Goal: Task Accomplishment & Management: Manage account settings

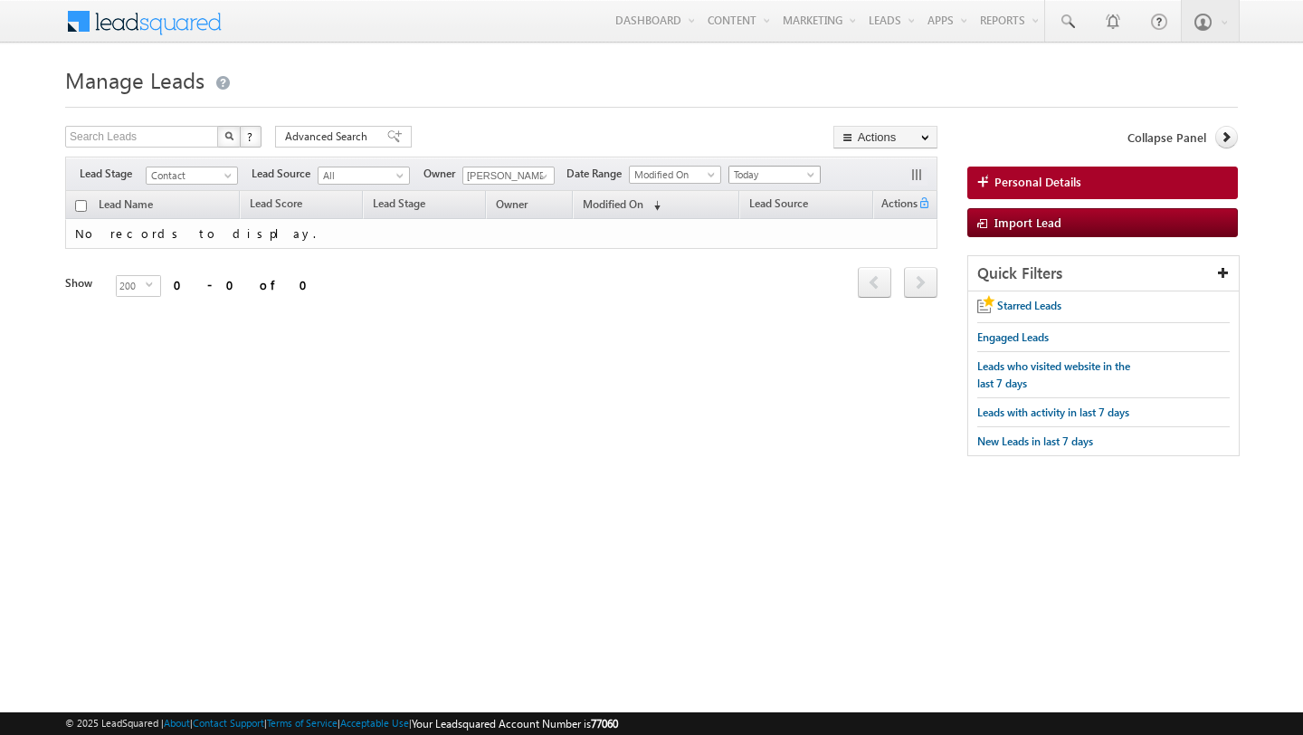
click at [735, 180] on span "Today" at bounding box center [773, 175] width 86 height 16
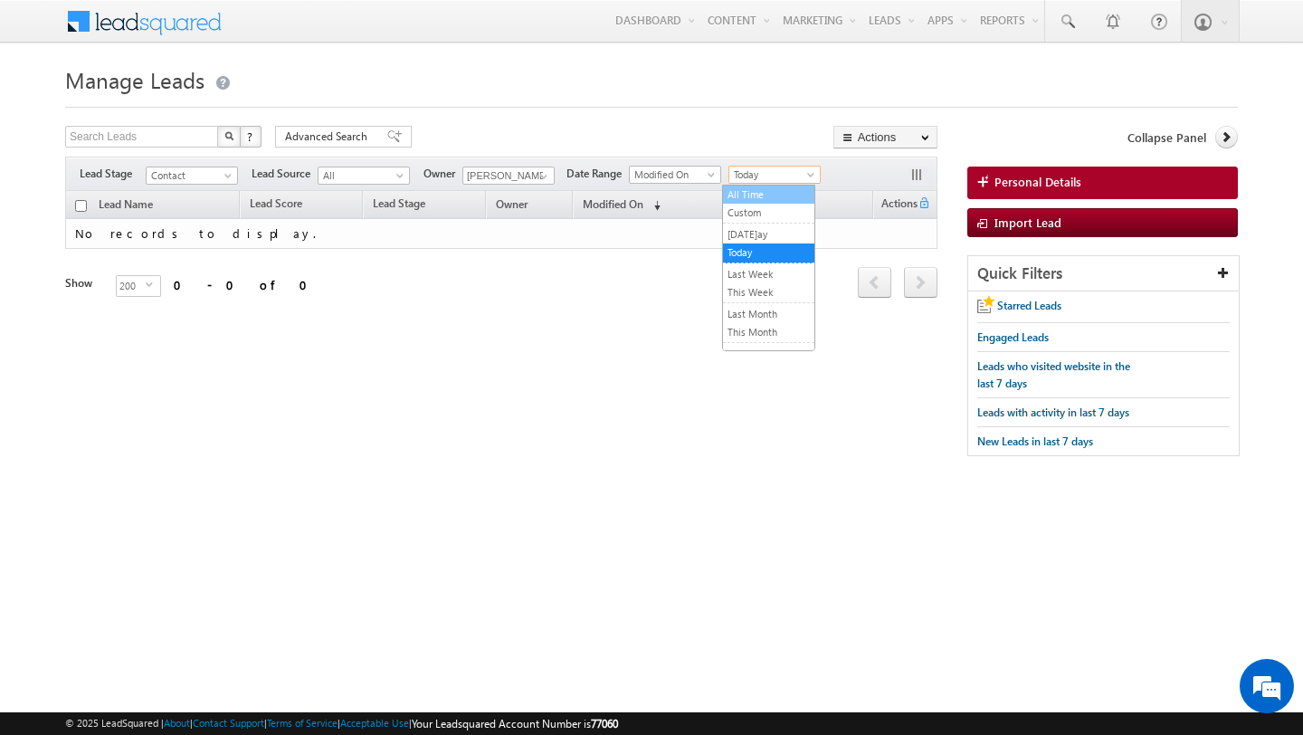
click at [750, 186] on link "All Time" at bounding box center [768, 194] width 91 height 16
click at [618, 202] on span "Modified On" at bounding box center [613, 204] width 61 height 14
click at [618, 202] on span "Modified On" at bounding box center [629, 203] width 61 height 14
click at [200, 176] on span "Contact" at bounding box center [190, 175] width 86 height 16
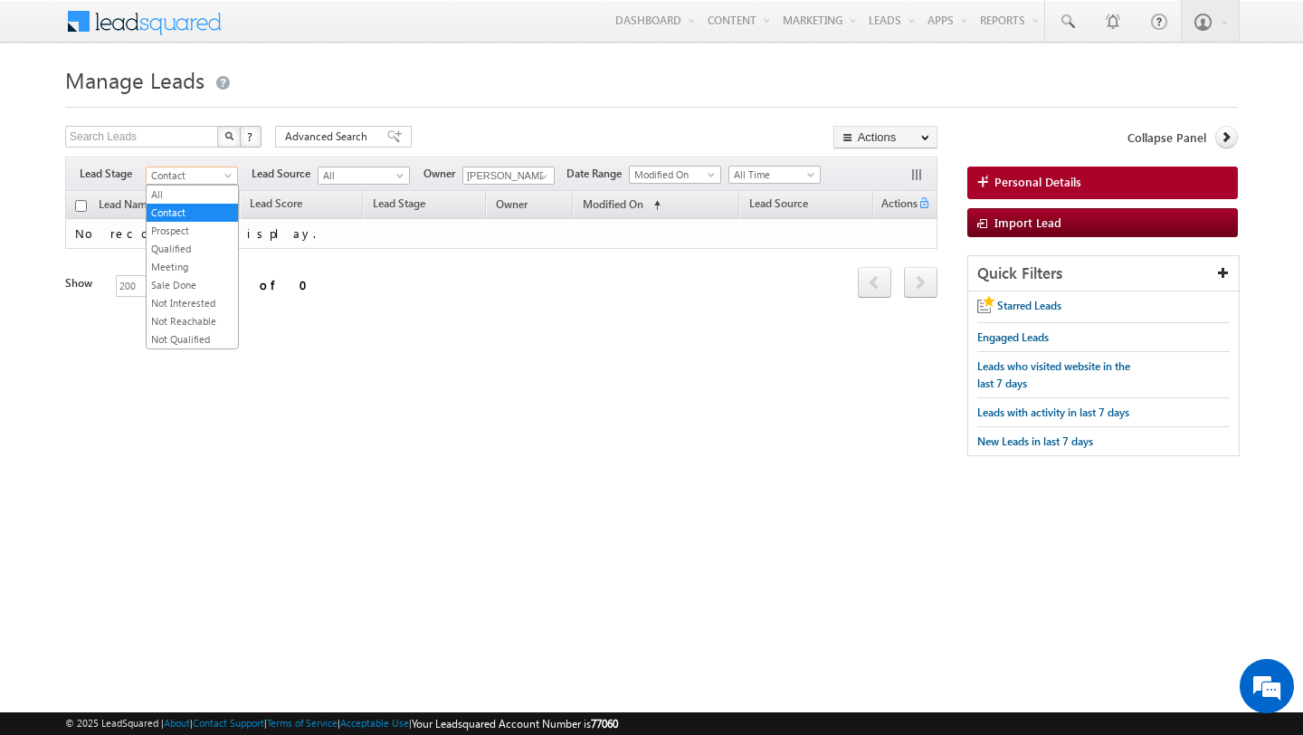
click at [524, 136] on div "Search Leads X ? 0 results found Advanced Search Advanced Search Advanced searc…" at bounding box center [501, 139] width 873 height 26
click at [194, 173] on span "Contact" at bounding box center [190, 175] width 86 height 16
click at [192, 231] on link "Prospect" at bounding box center [192, 231] width 91 height 16
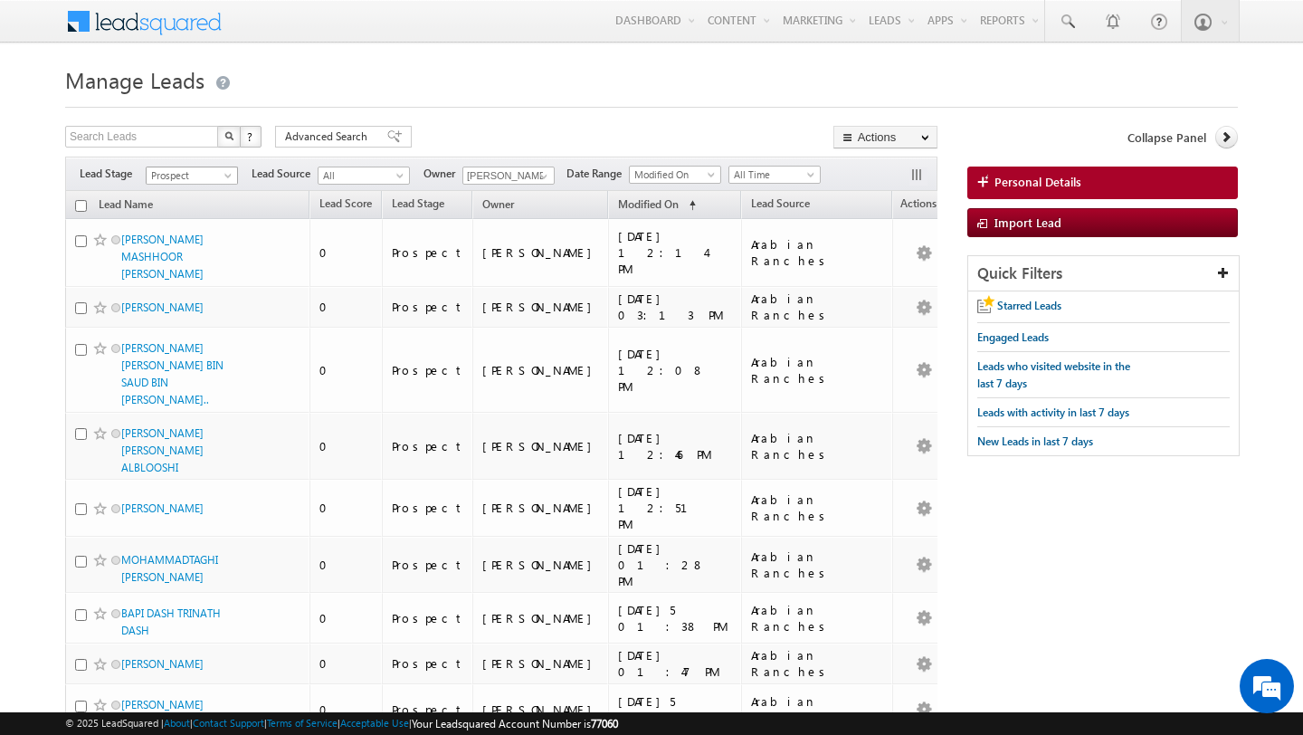
click at [191, 178] on span "Prospect" at bounding box center [190, 175] width 86 height 16
click at [188, 217] on link "Contact" at bounding box center [192, 213] width 91 height 16
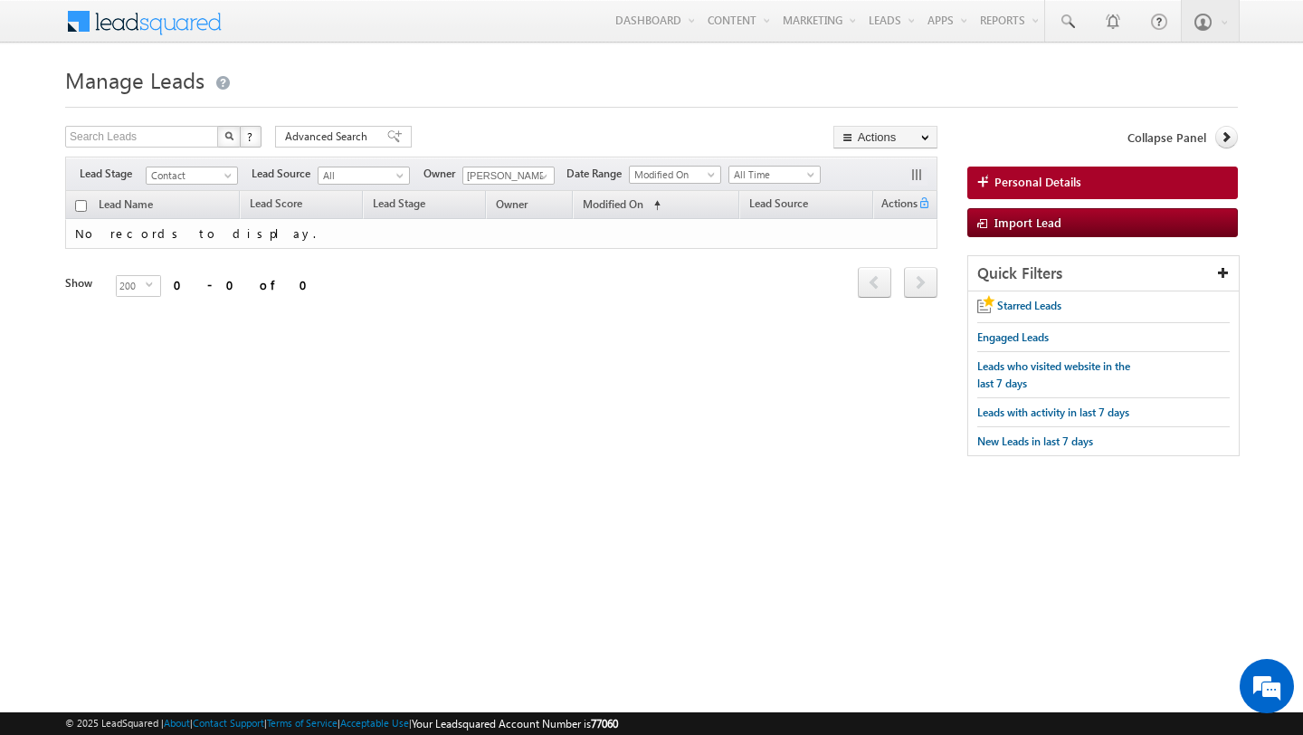
click at [531, 109] on form "Manage Leads Search Leads X ? 0 results found Advanced Search Advanced Search" at bounding box center [651, 268] width 1173 height 414
click at [531, 176] on link at bounding box center [541, 176] width 23 height 18
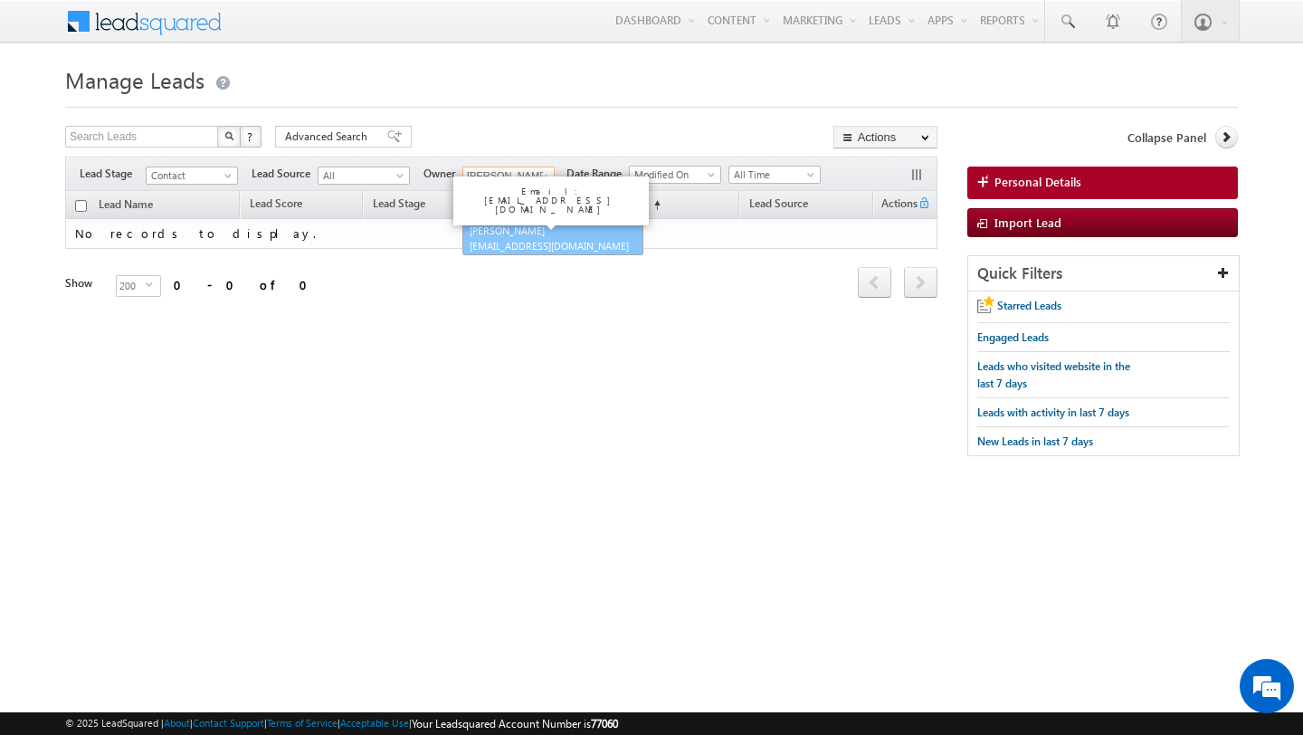
click at [533, 239] on span "shubhamdutta.tripathi@indglobal.ae" at bounding box center [551, 246] width 163 height 14
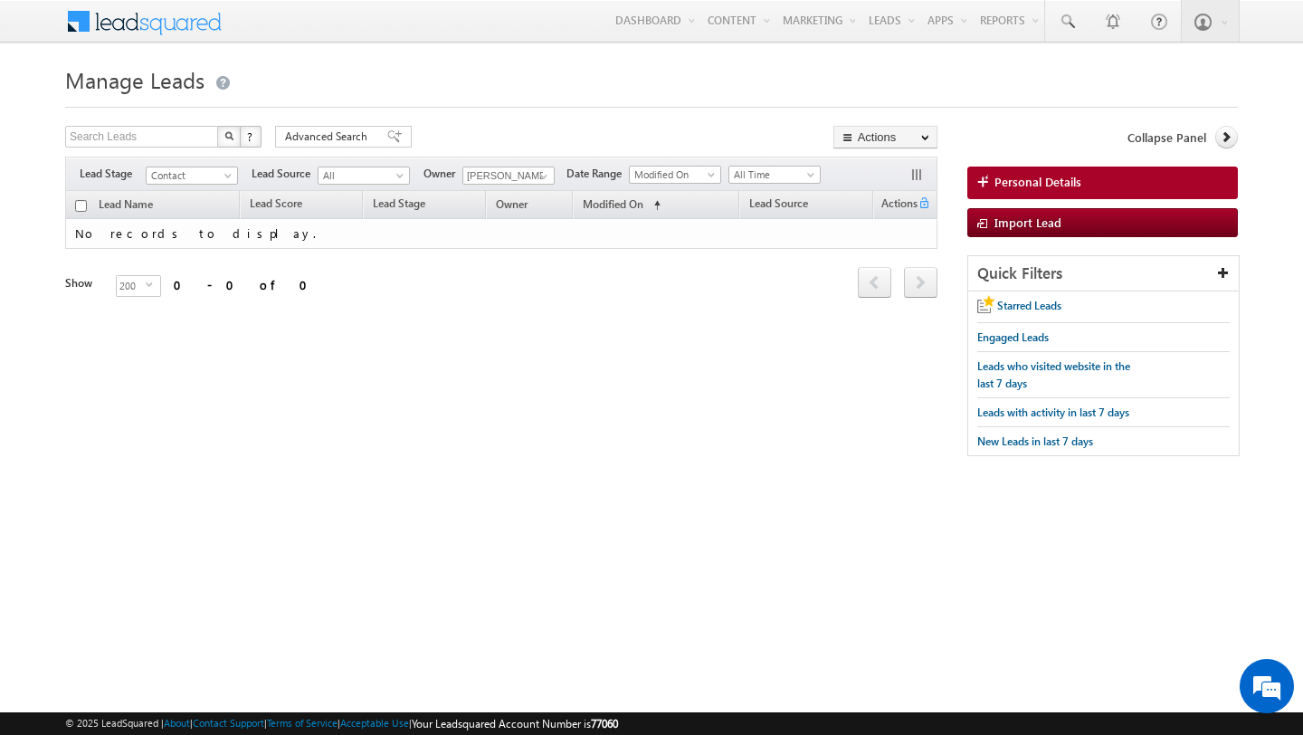
click at [477, 102] on div at bounding box center [651, 102] width 1173 height 12
click at [193, 177] on span "Contact" at bounding box center [190, 175] width 86 height 16
click at [186, 339] on link "Not Qualified" at bounding box center [192, 339] width 91 height 16
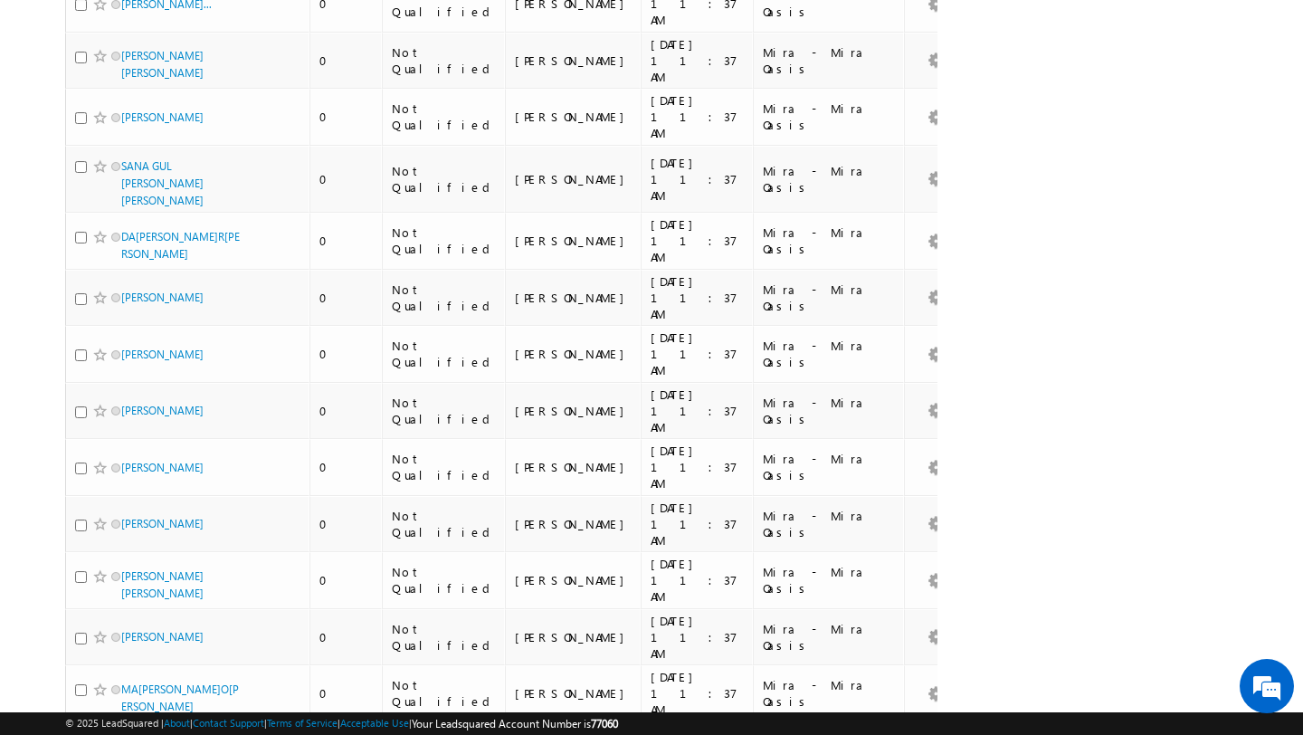
scroll to position [9216, 0]
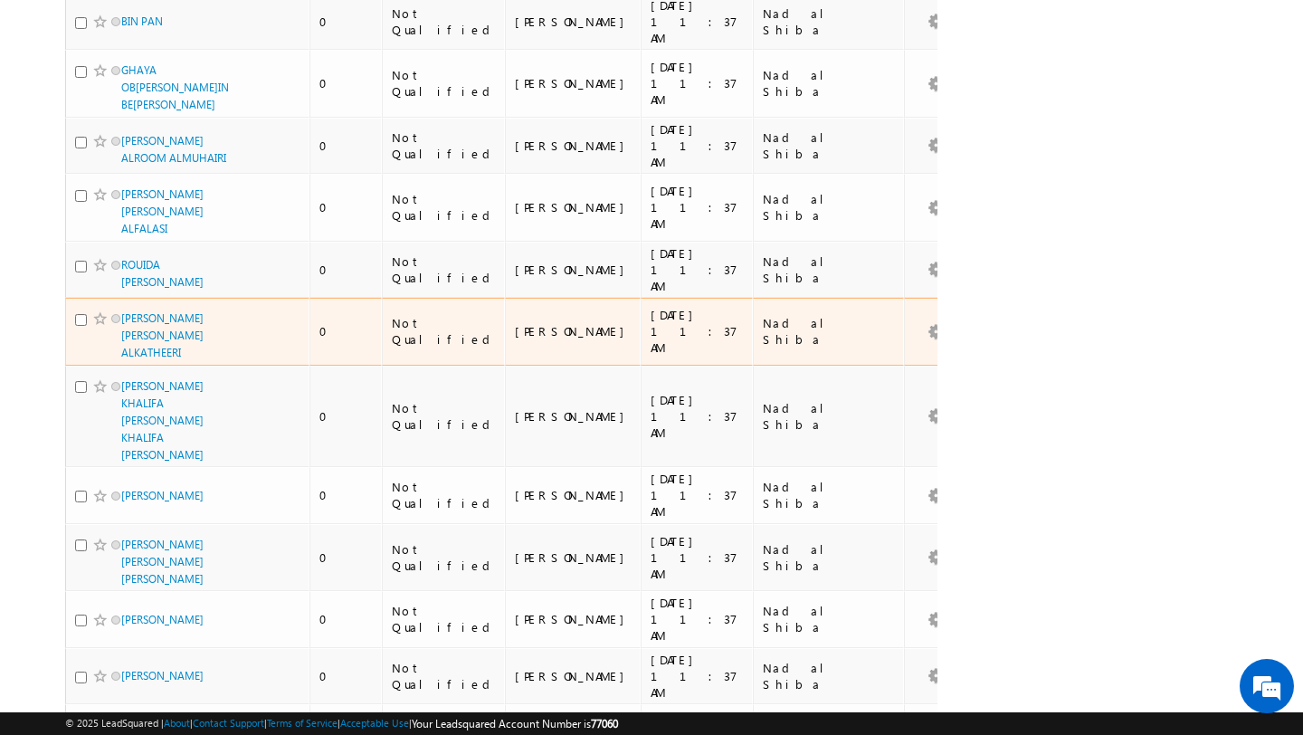
scroll to position [0, 0]
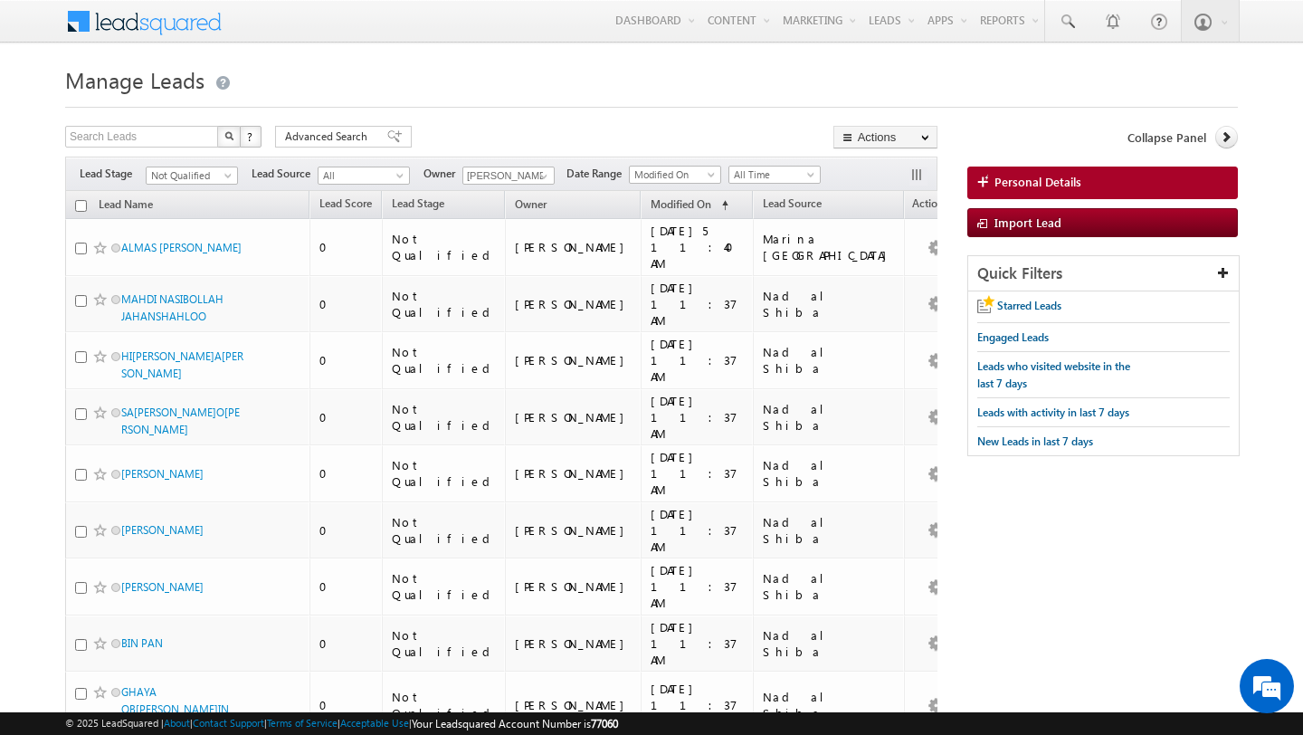
click at [78, 210] on input "checkbox" at bounding box center [81, 206] width 12 height 12
checkbox input "true"
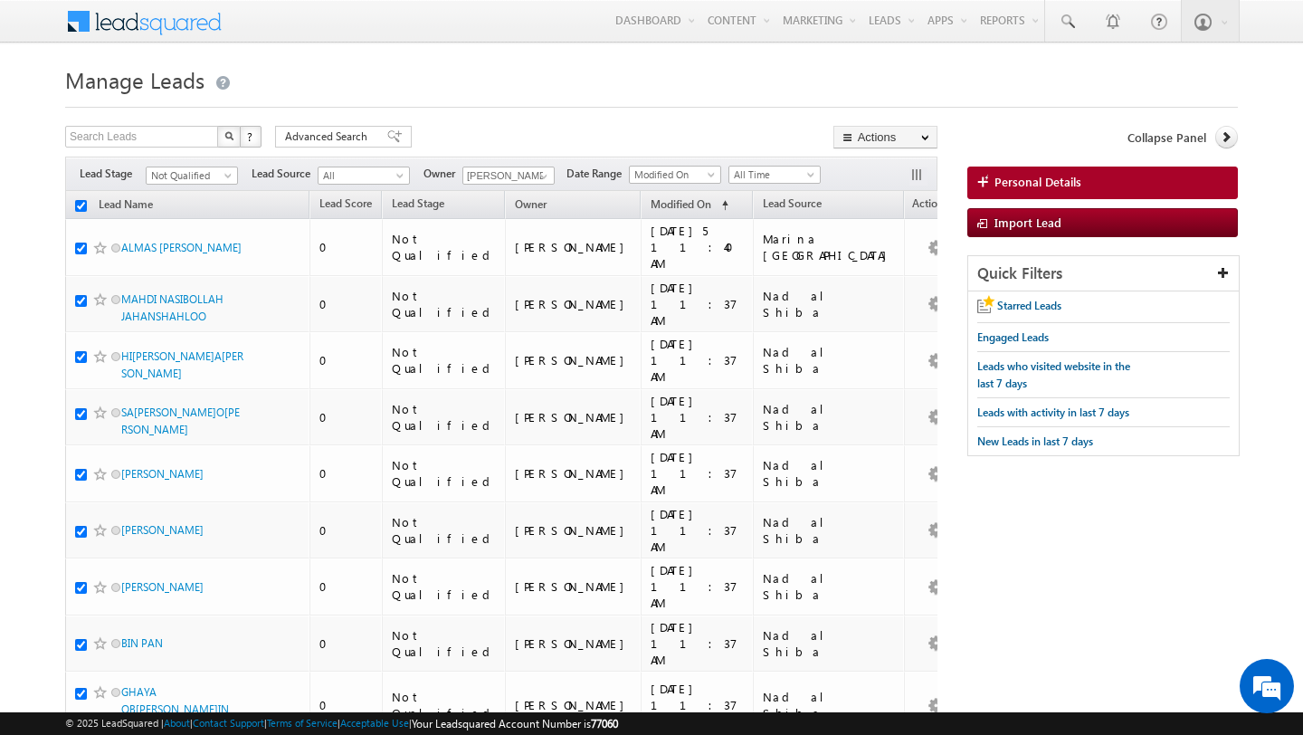
checkbox input "true"
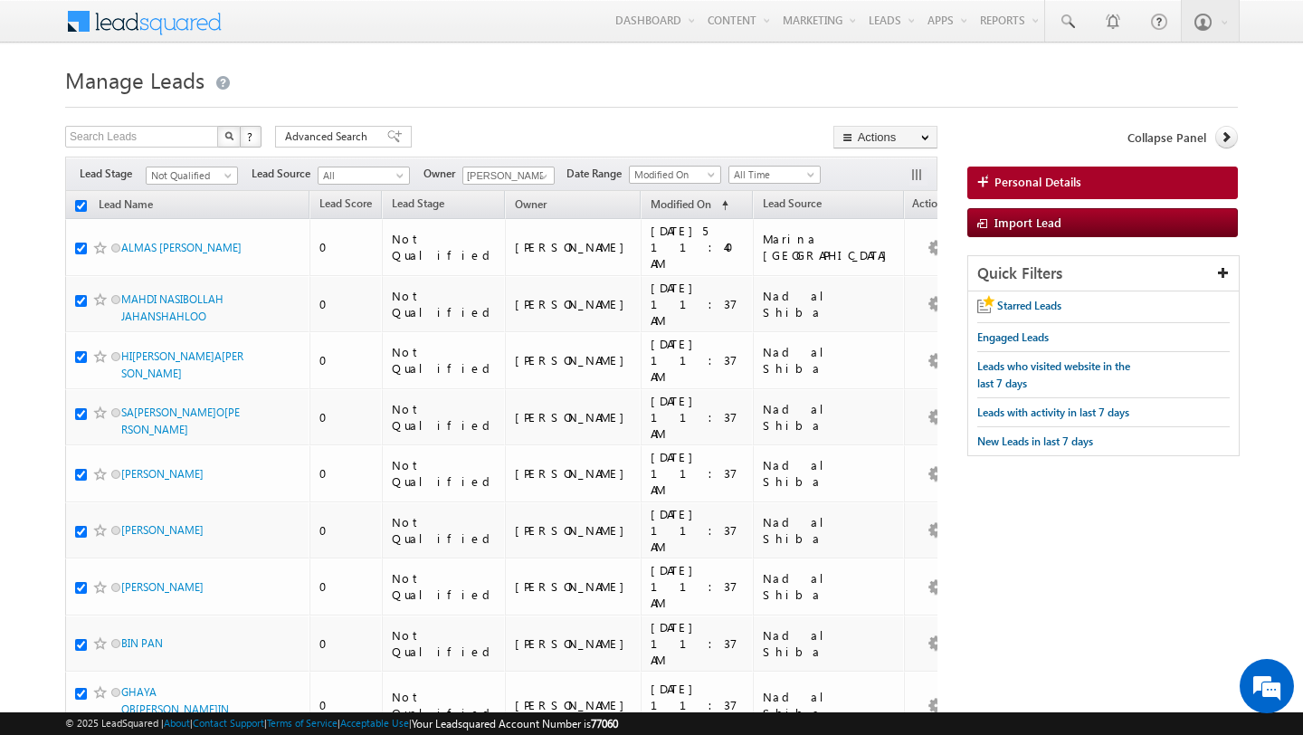
checkbox input "true"
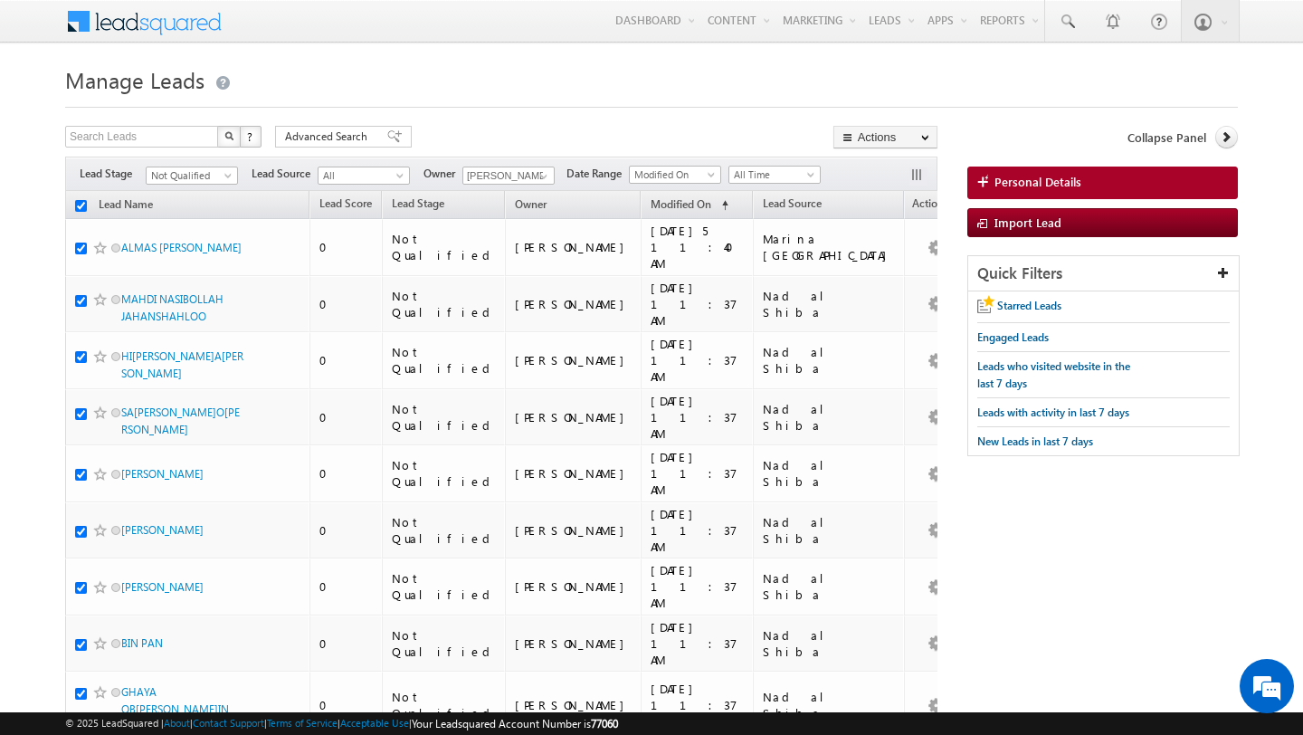
checkbox input "true"
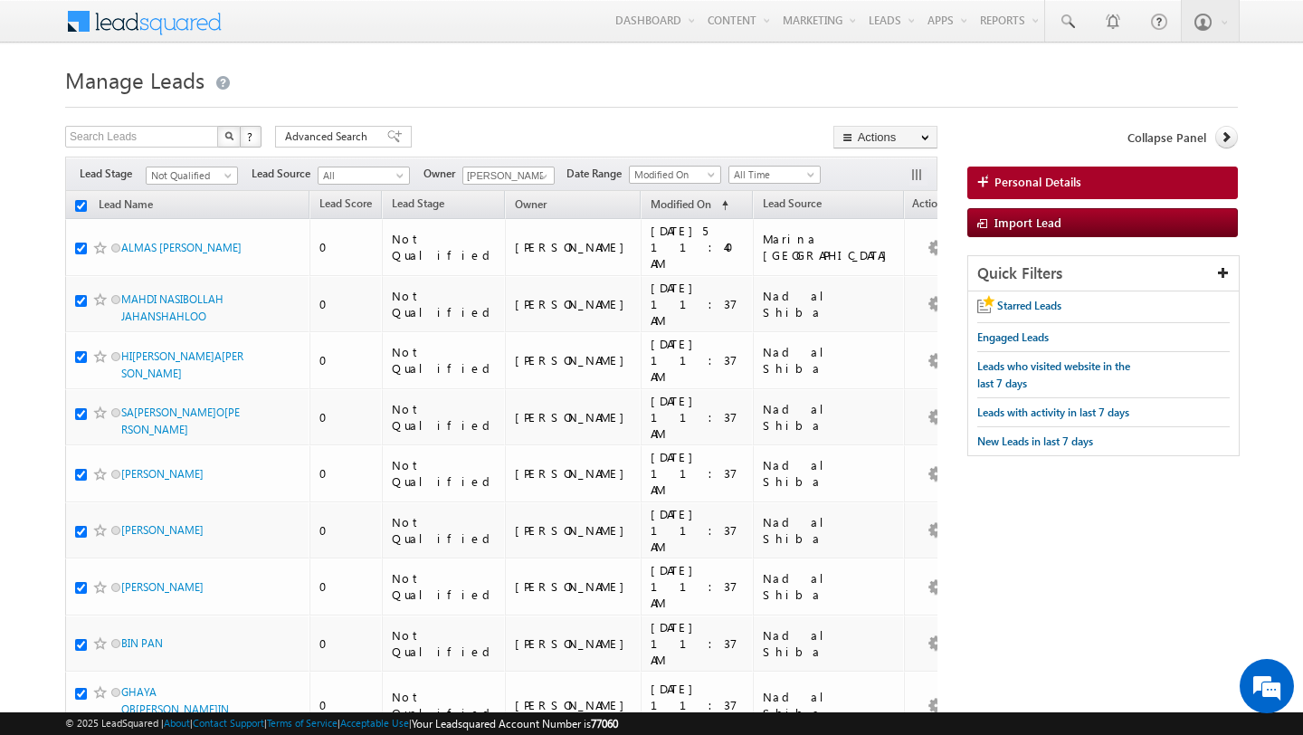
checkbox input "true"
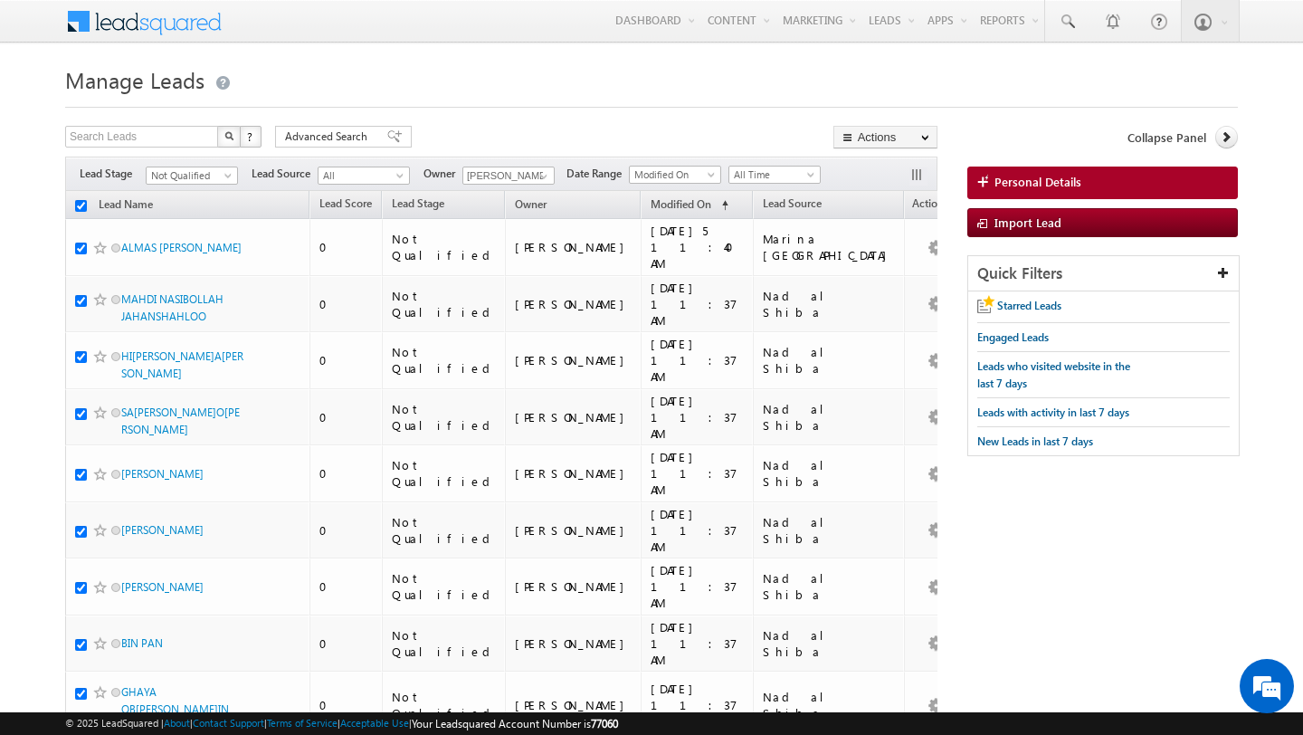
checkbox input "true"
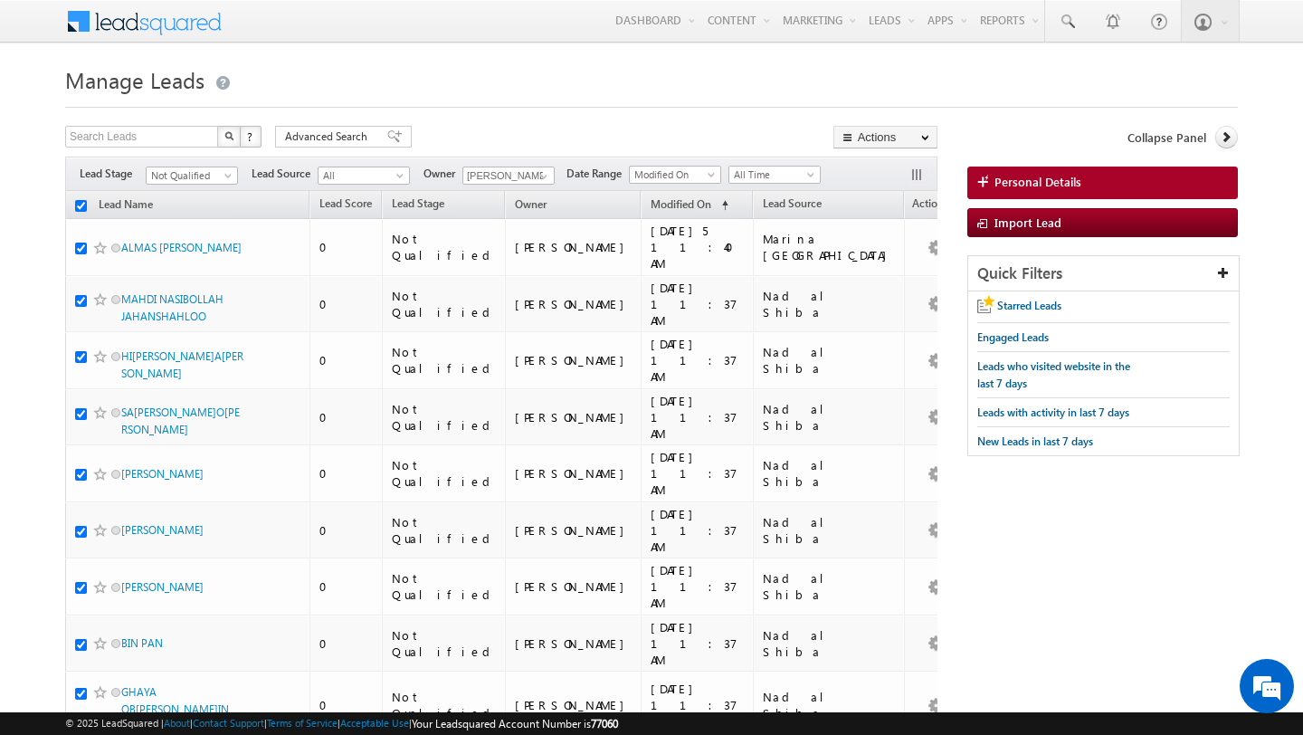
checkbox input "true"
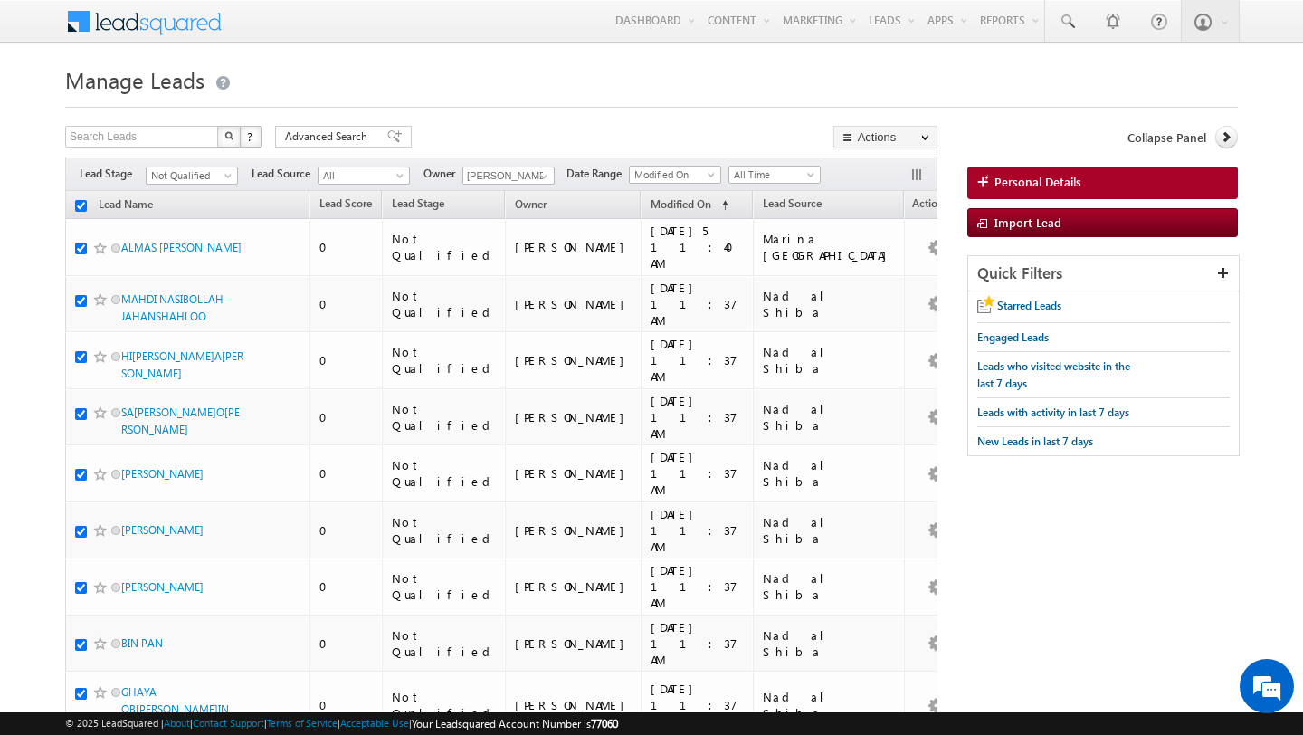
checkbox input "true"
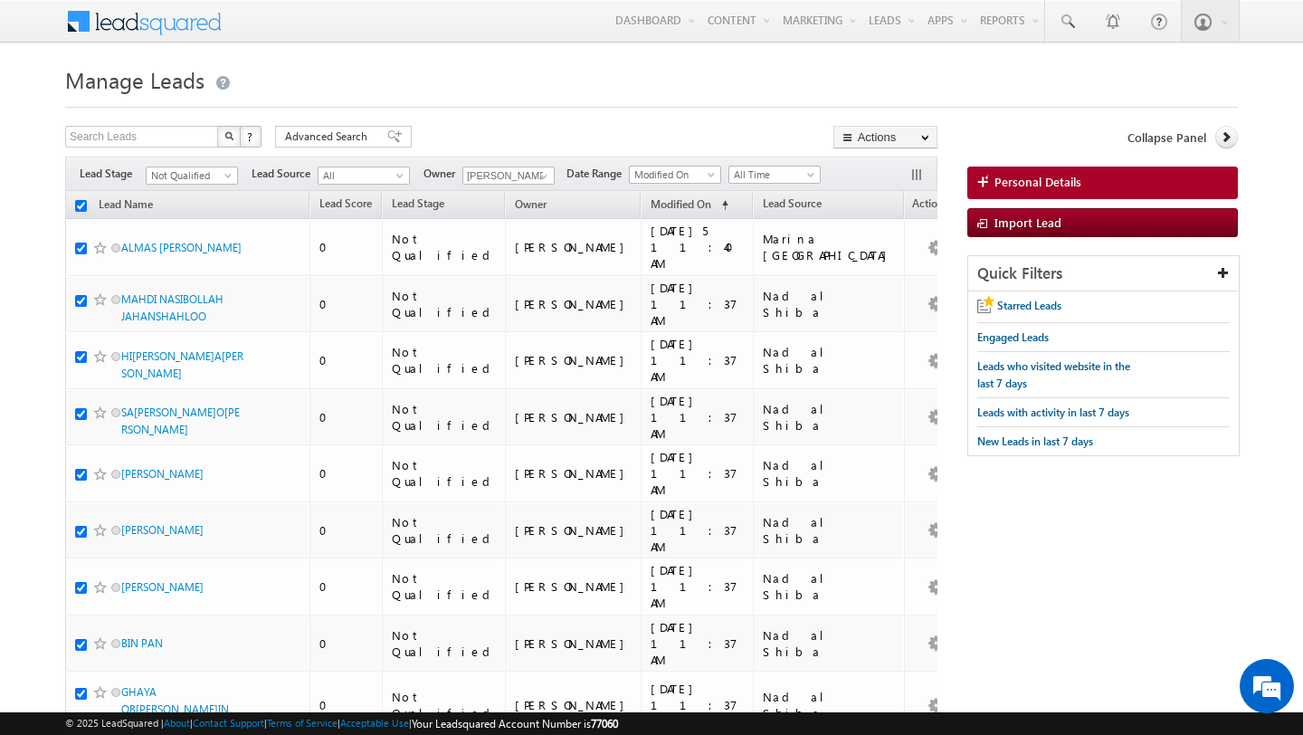
checkbox input "true"
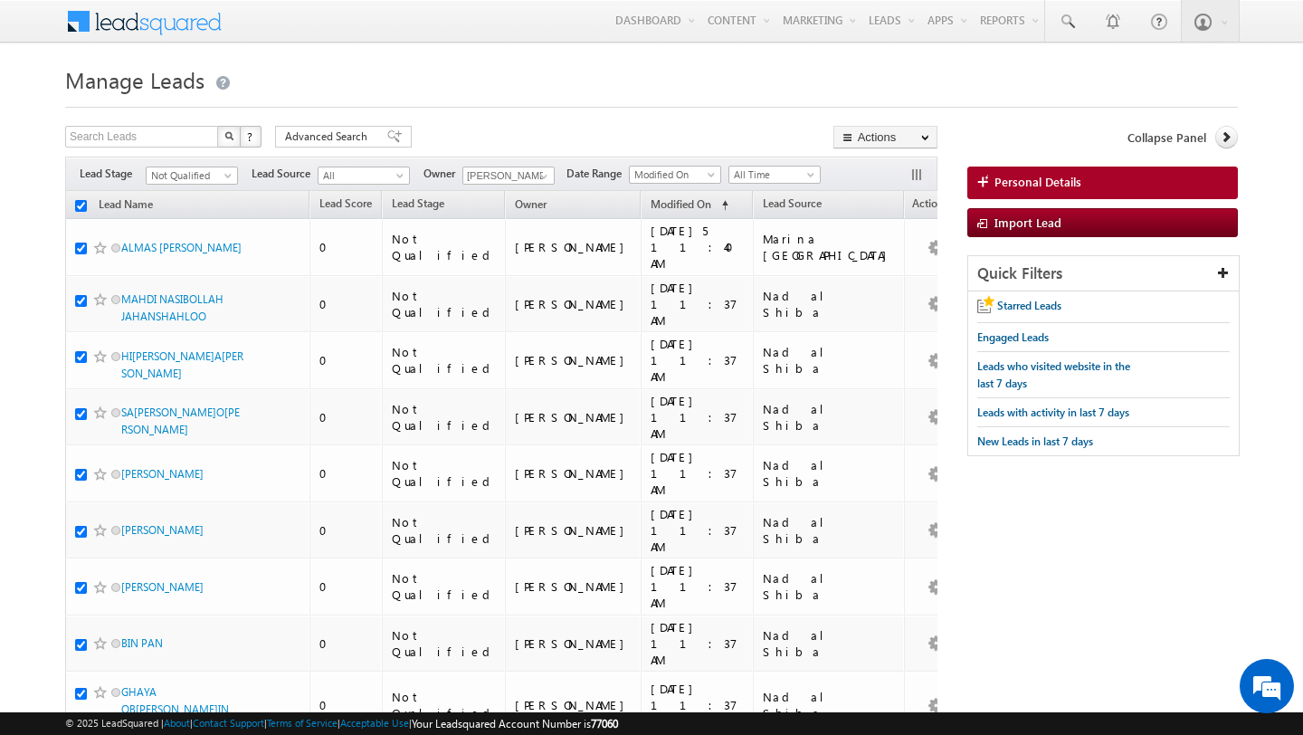
checkbox input "true"
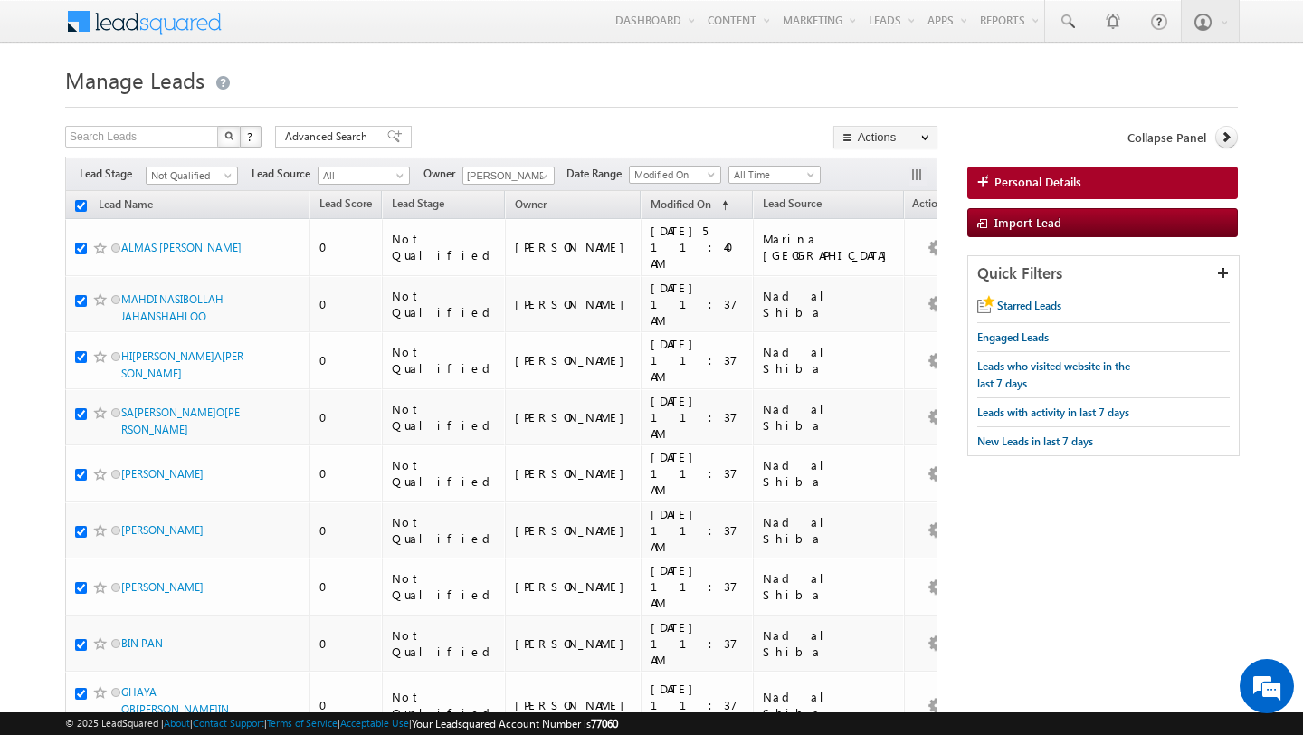
checkbox input "true"
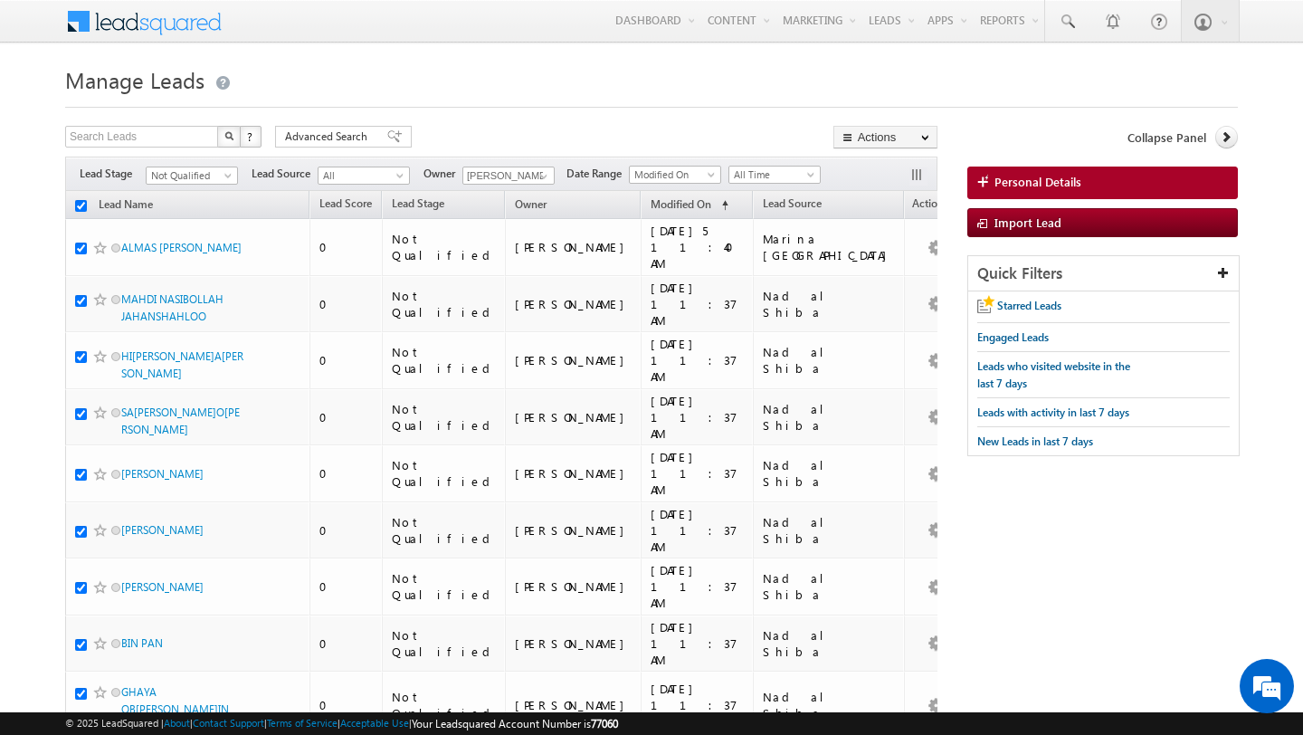
checkbox input "true"
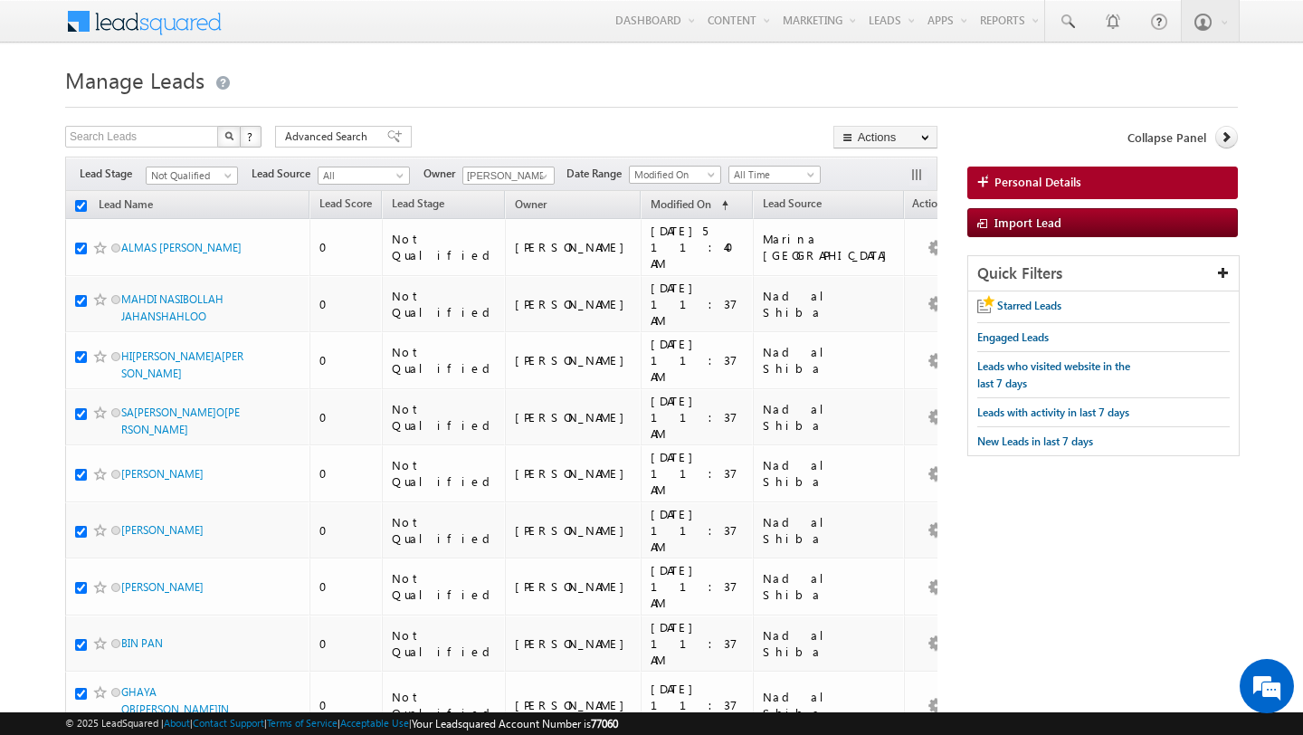
checkbox input "true"
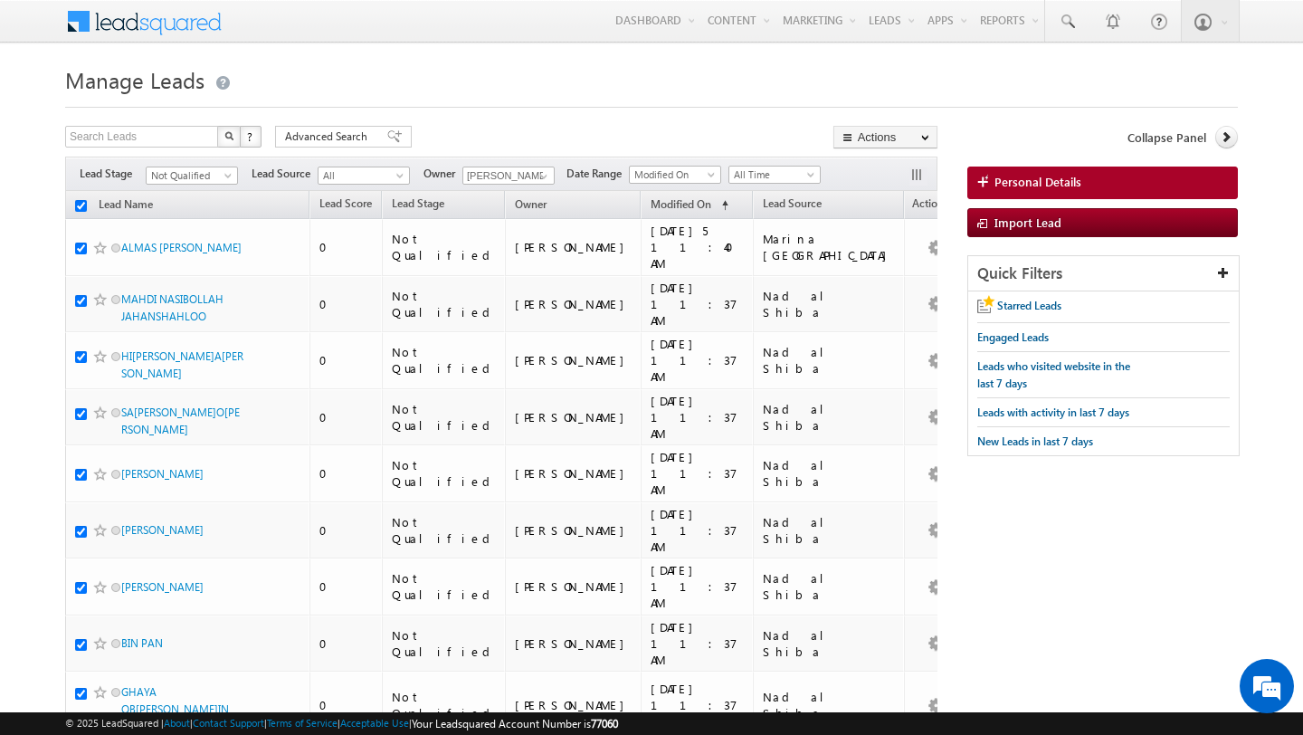
checkbox input "true"
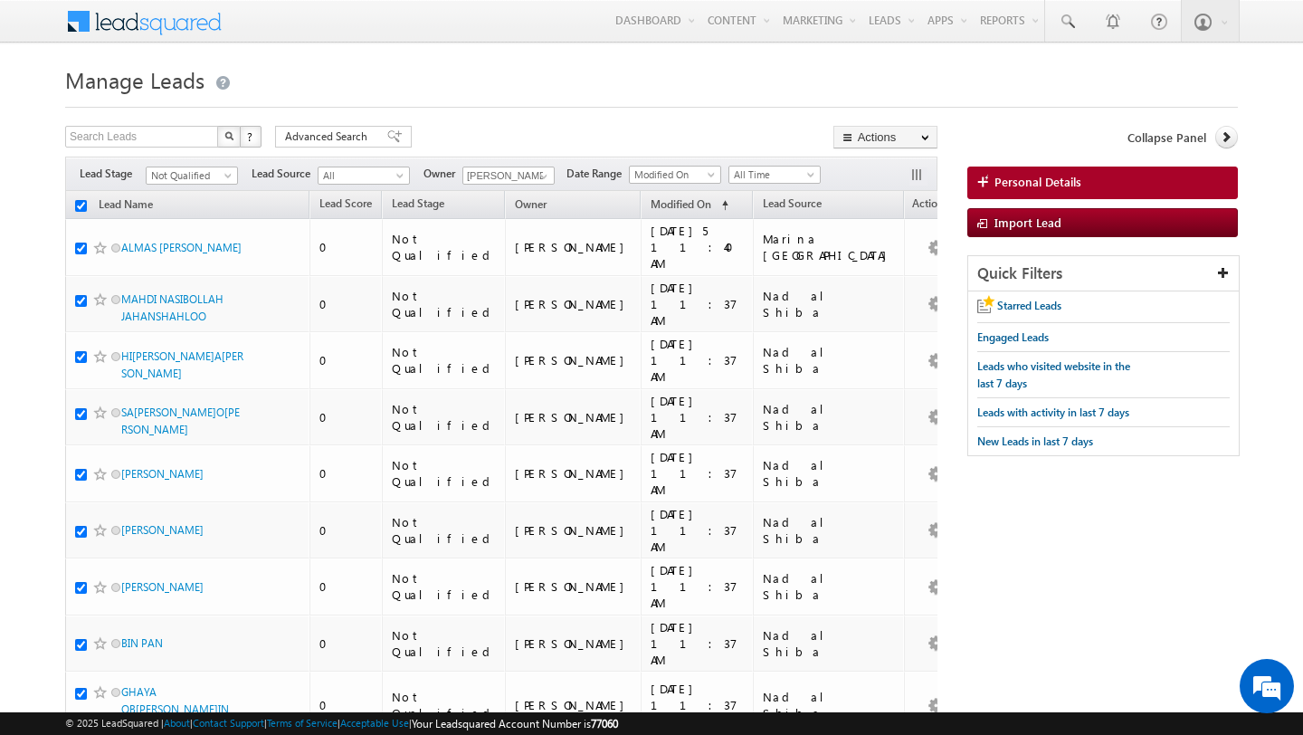
checkbox input "true"
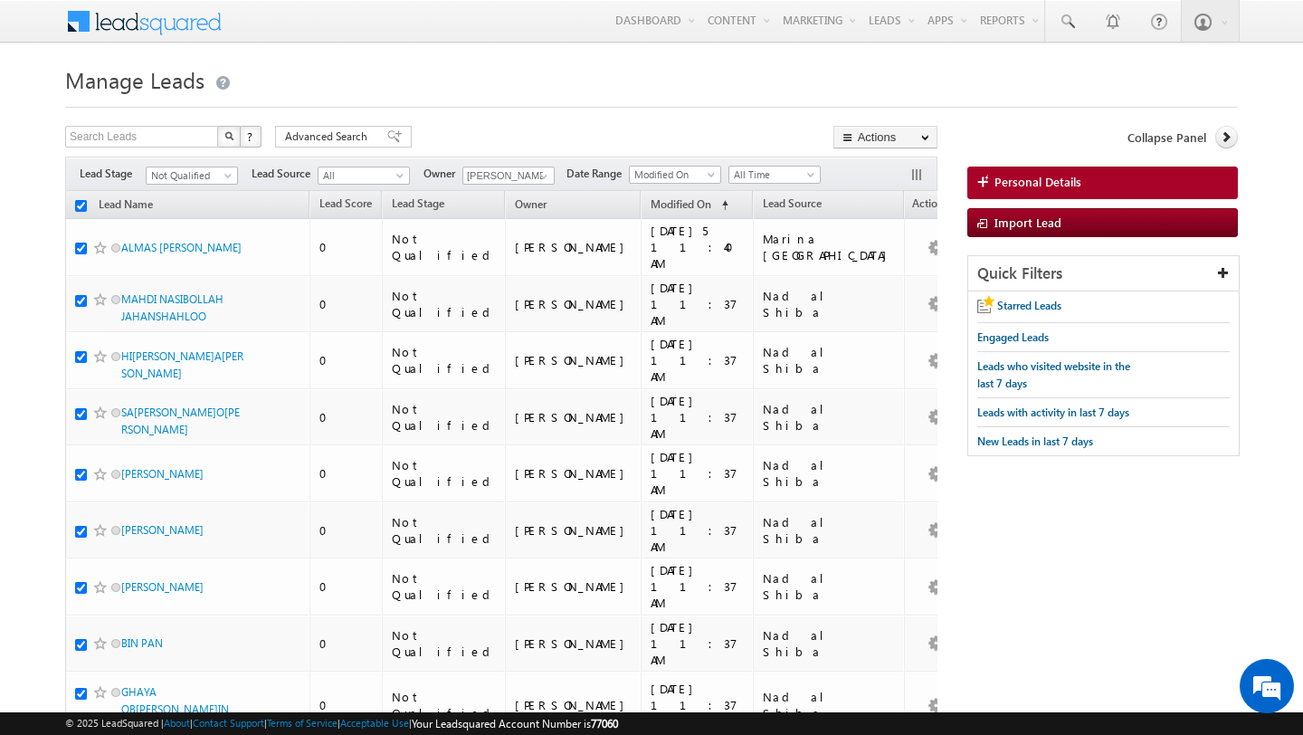
checkbox input "true"
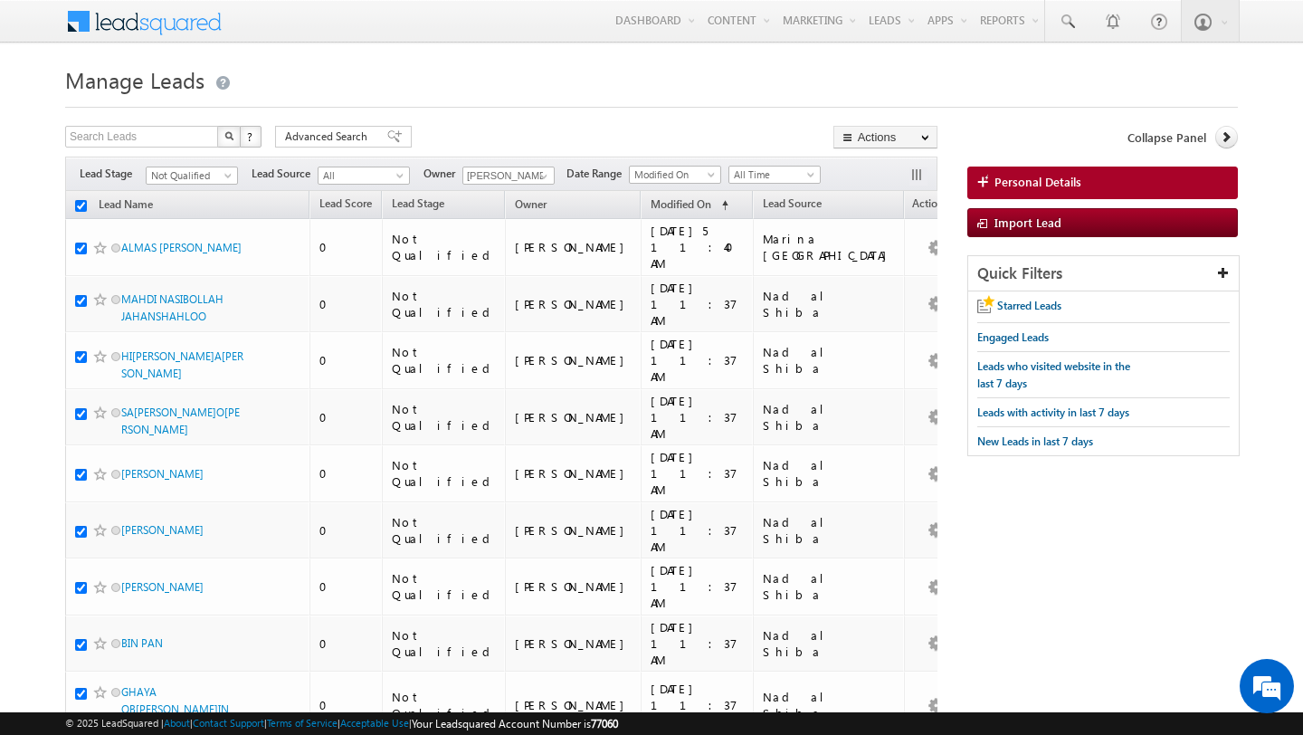
checkbox input "true"
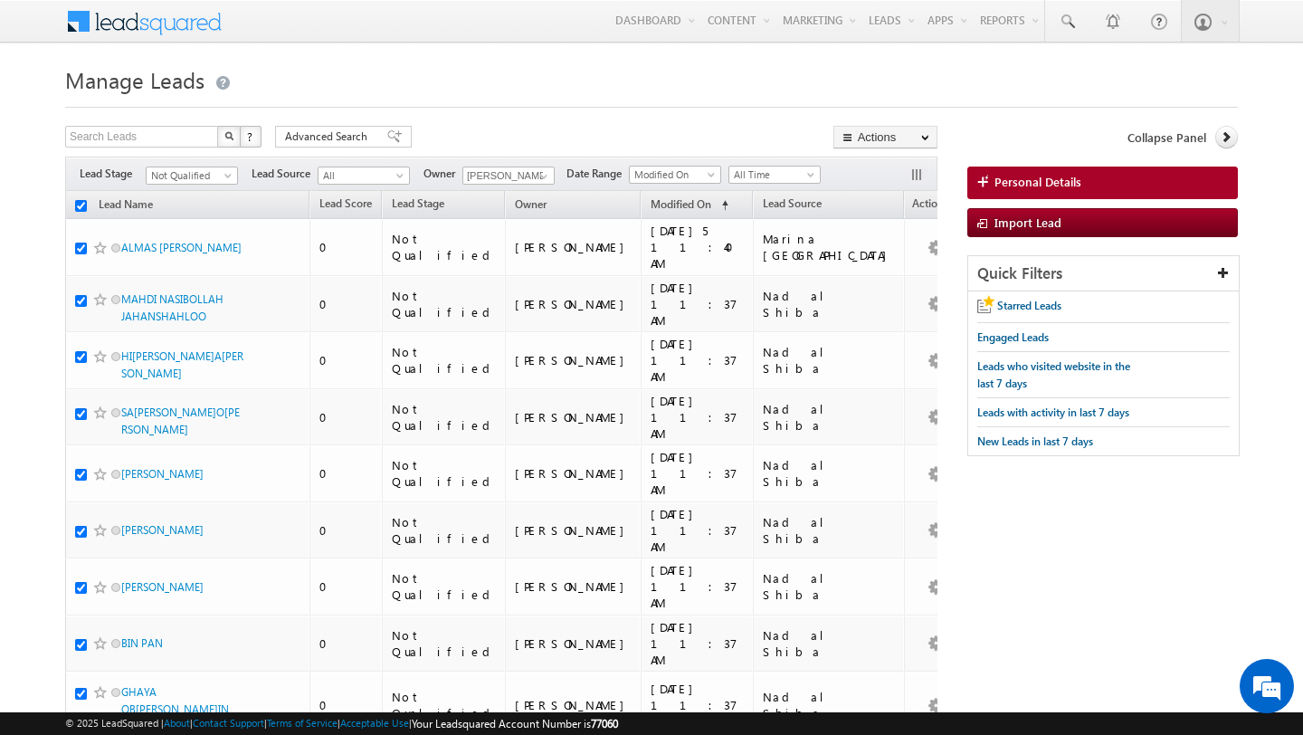
checkbox input "true"
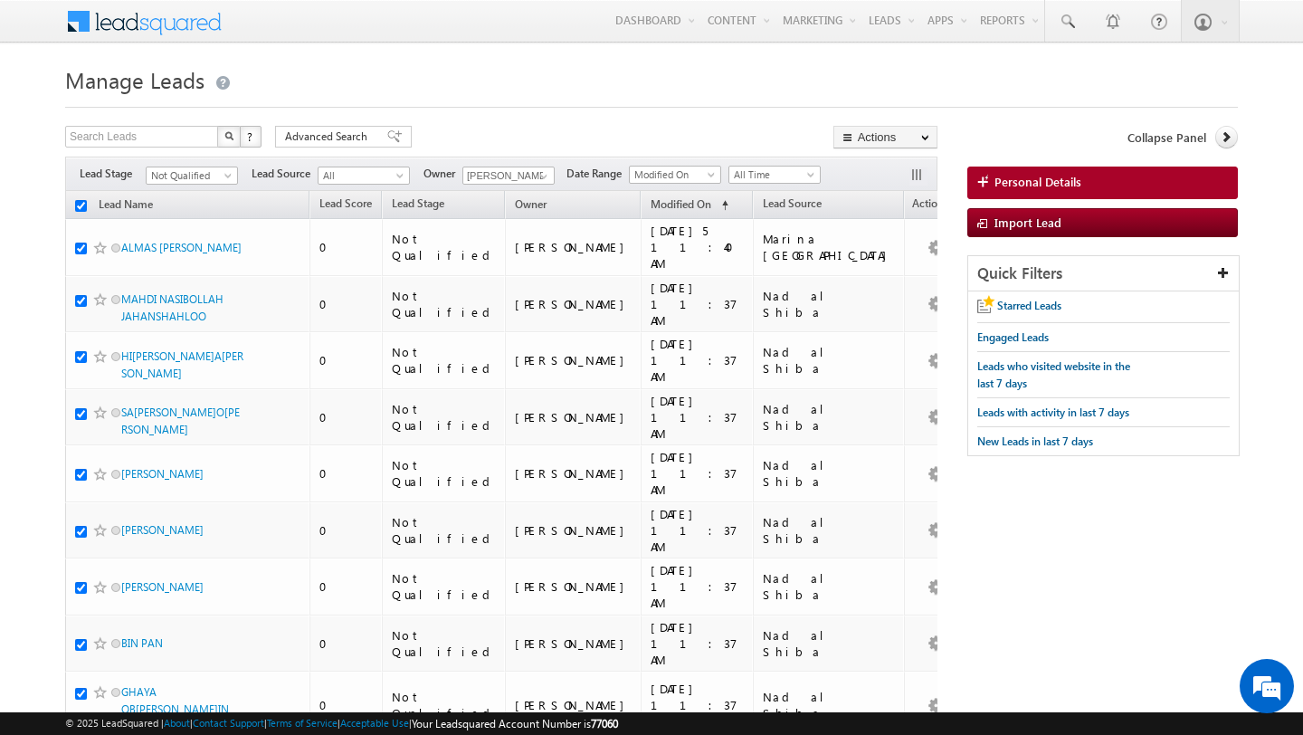
checkbox input "true"
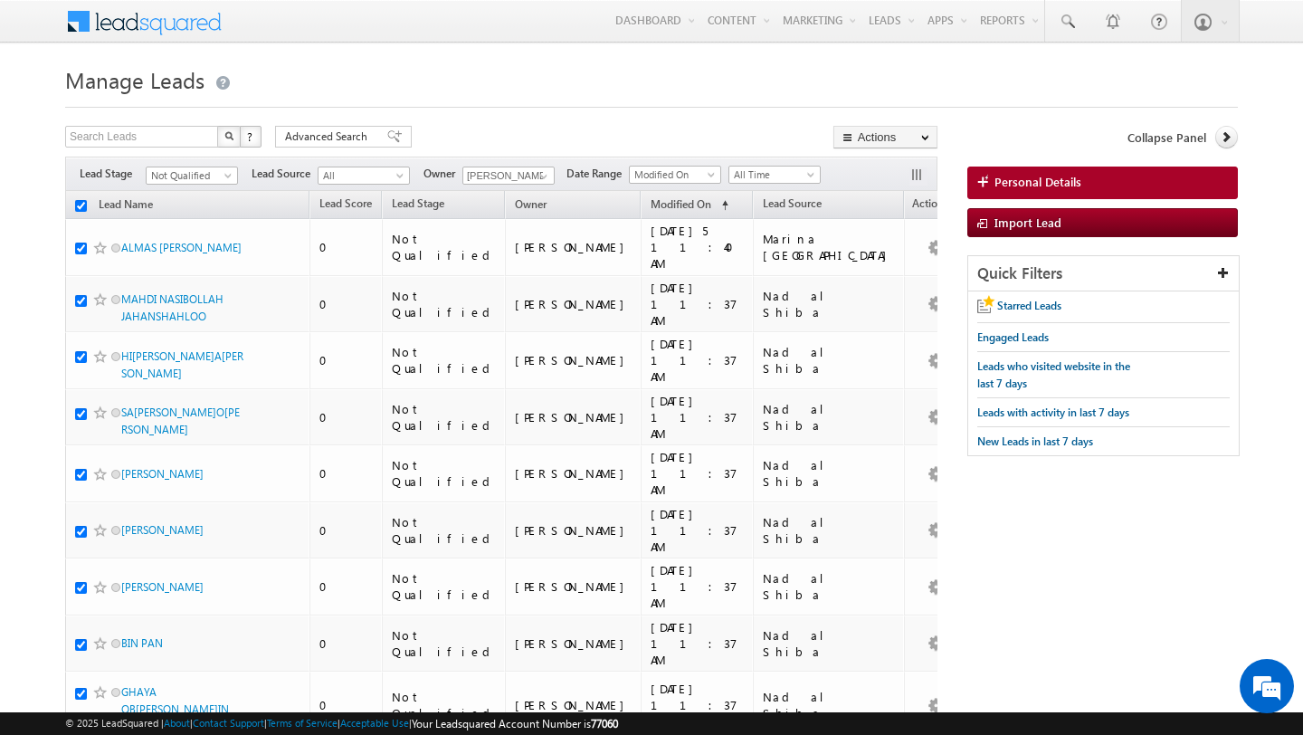
checkbox input "true"
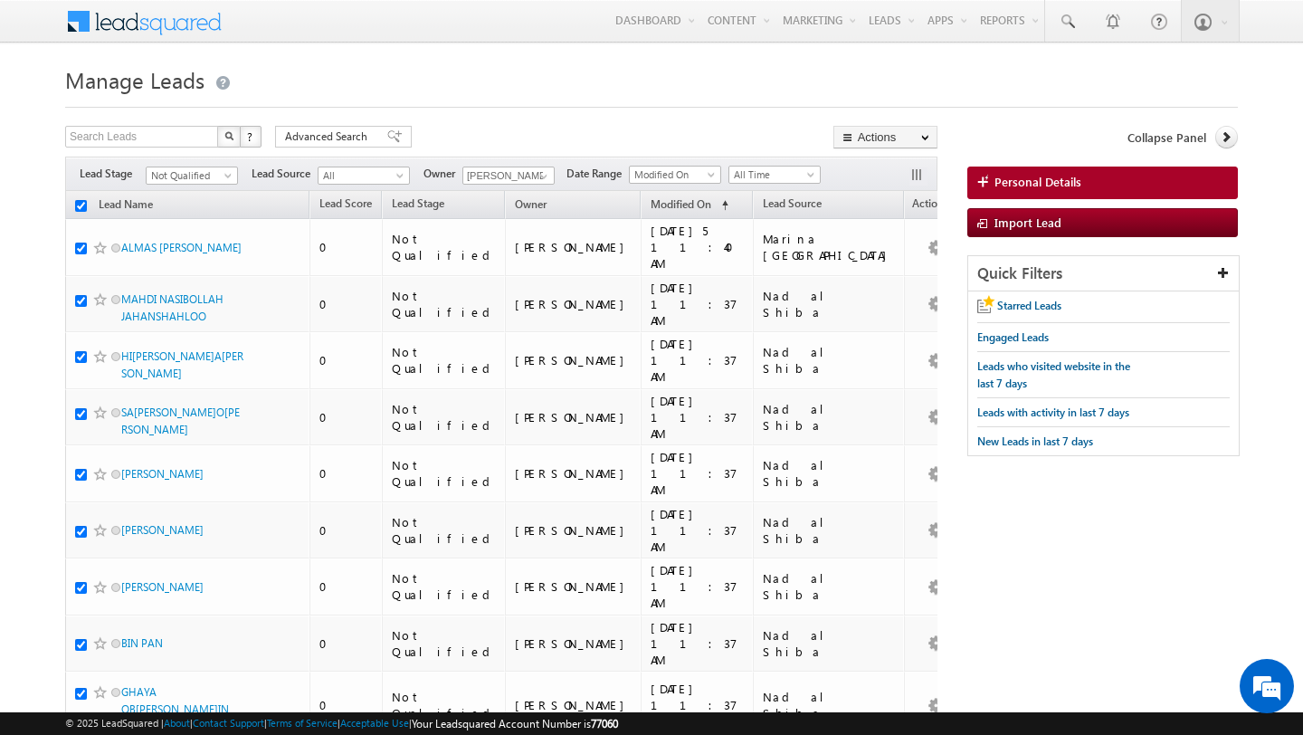
checkbox input "true"
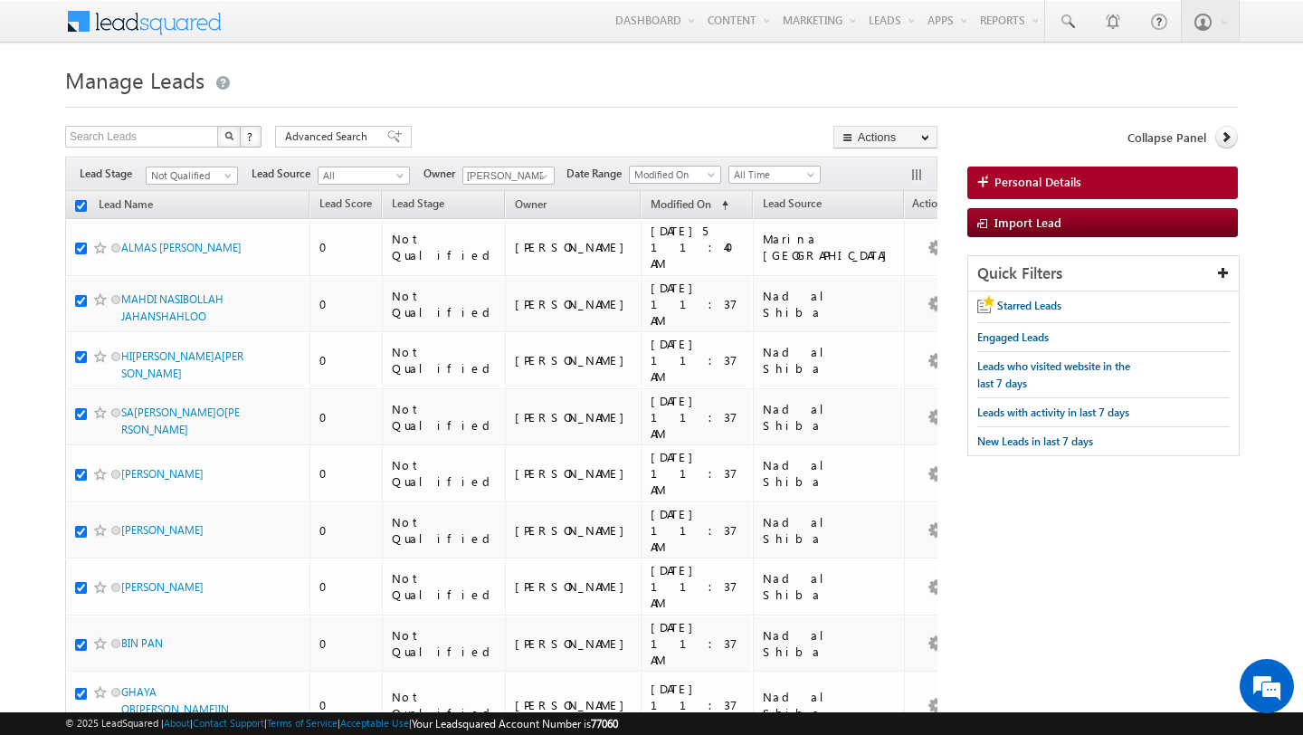
checkbox input "true"
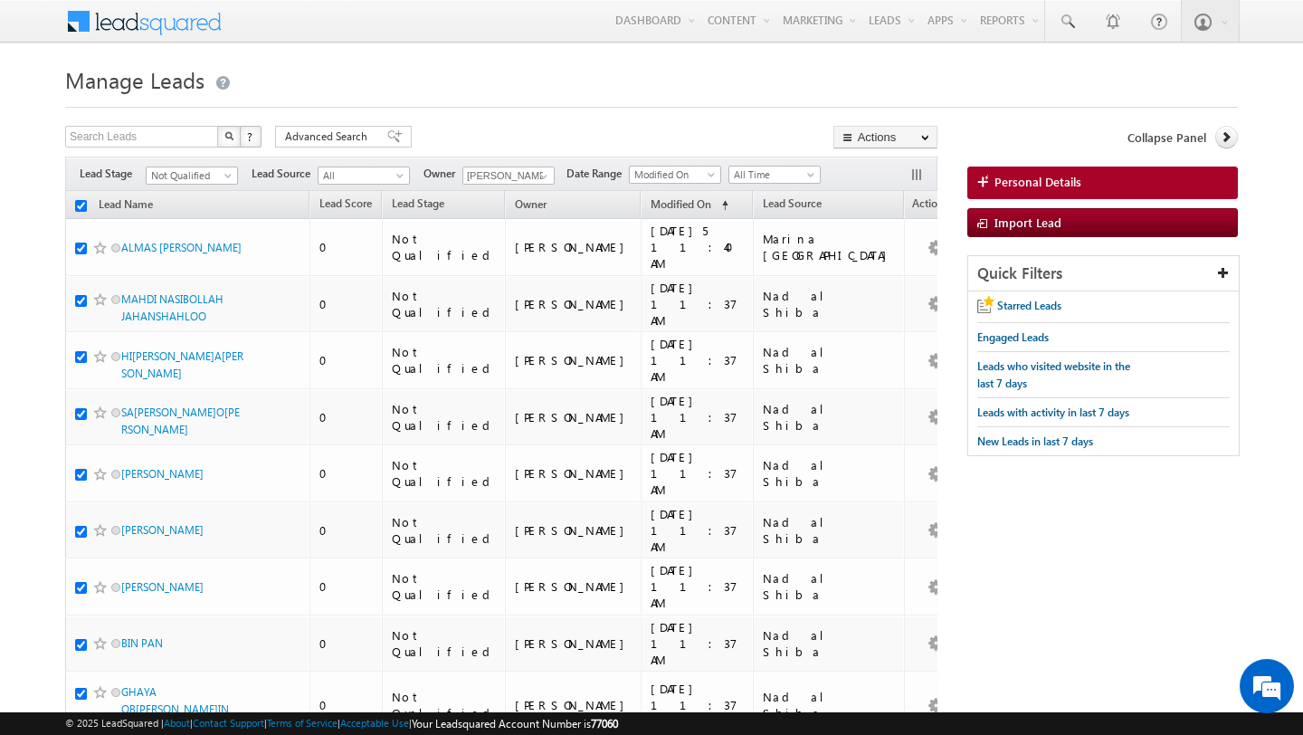
checkbox input "true"
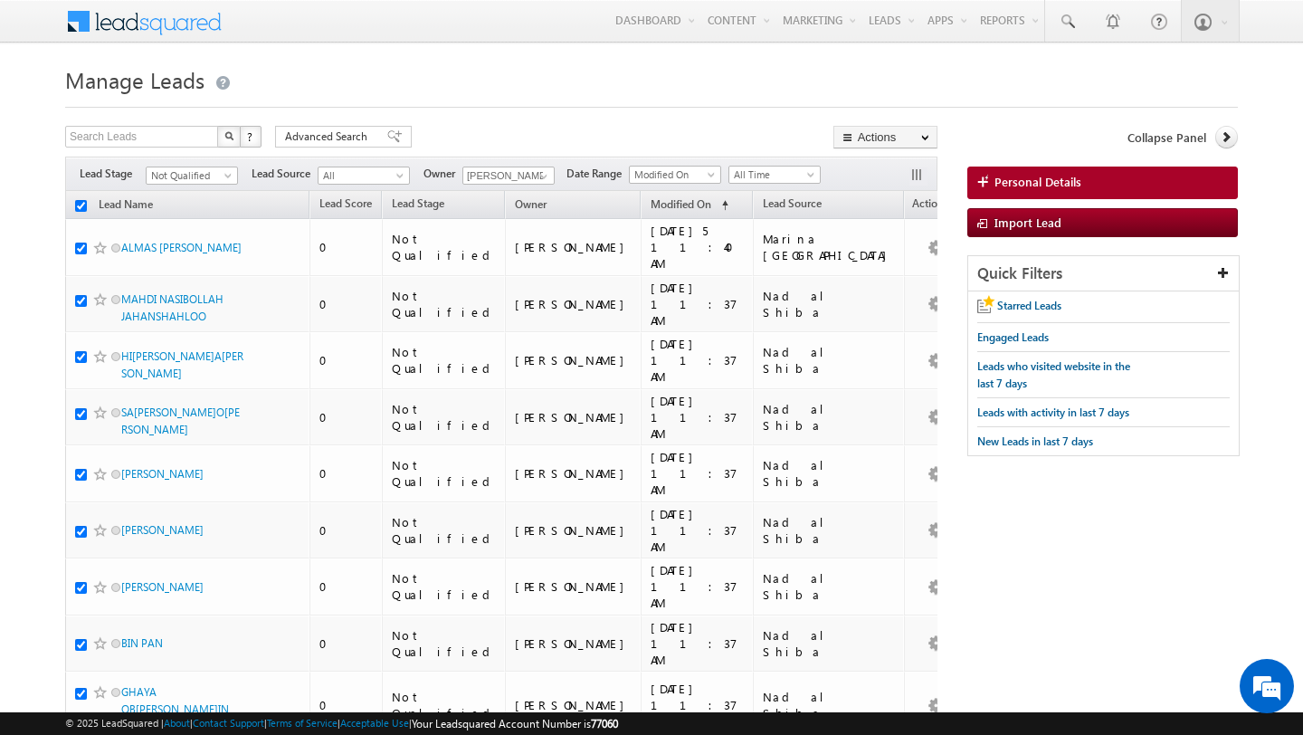
checkbox input "true"
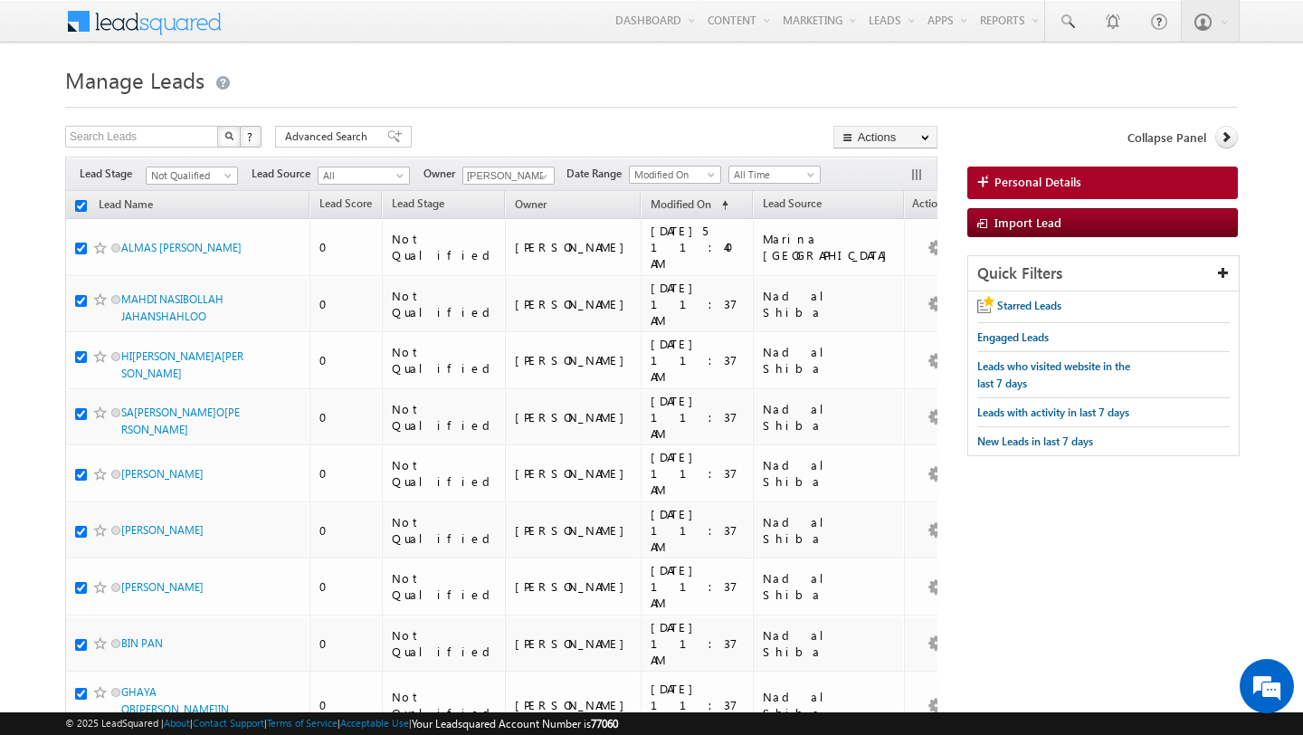
checkbox input "true"
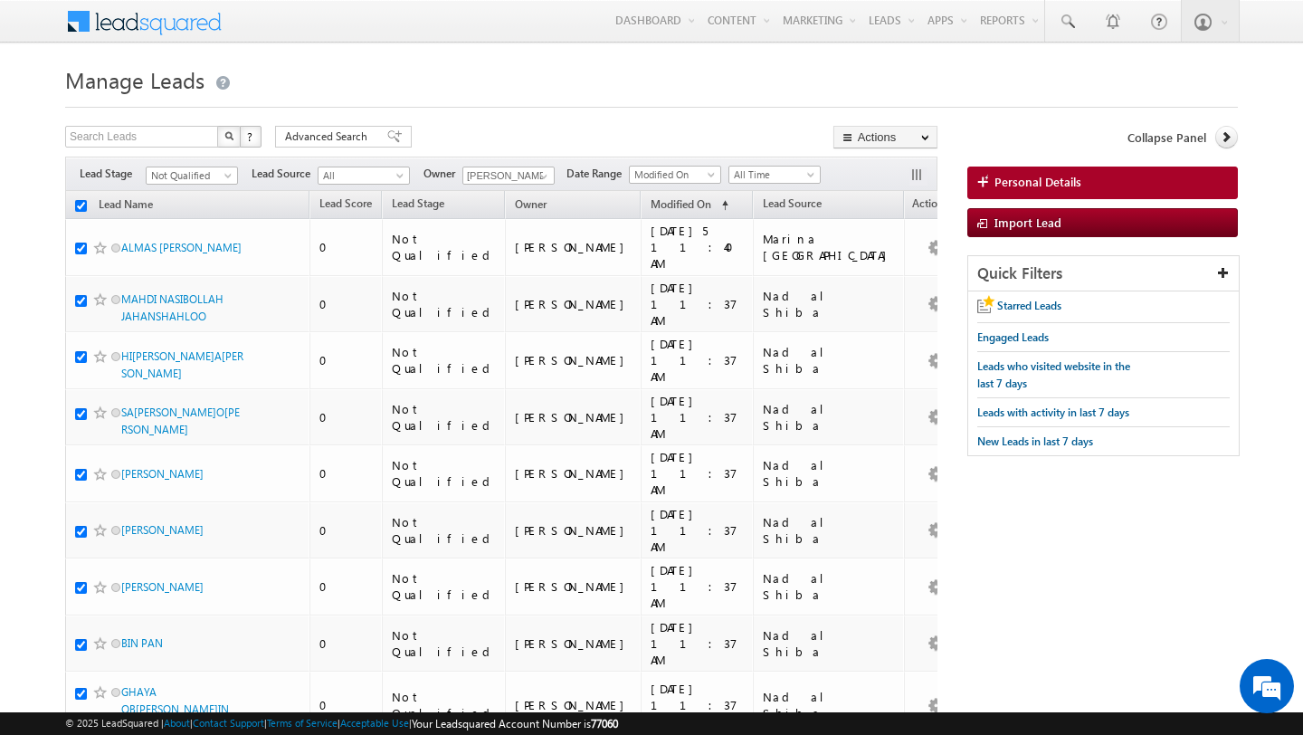
checkbox input "true"
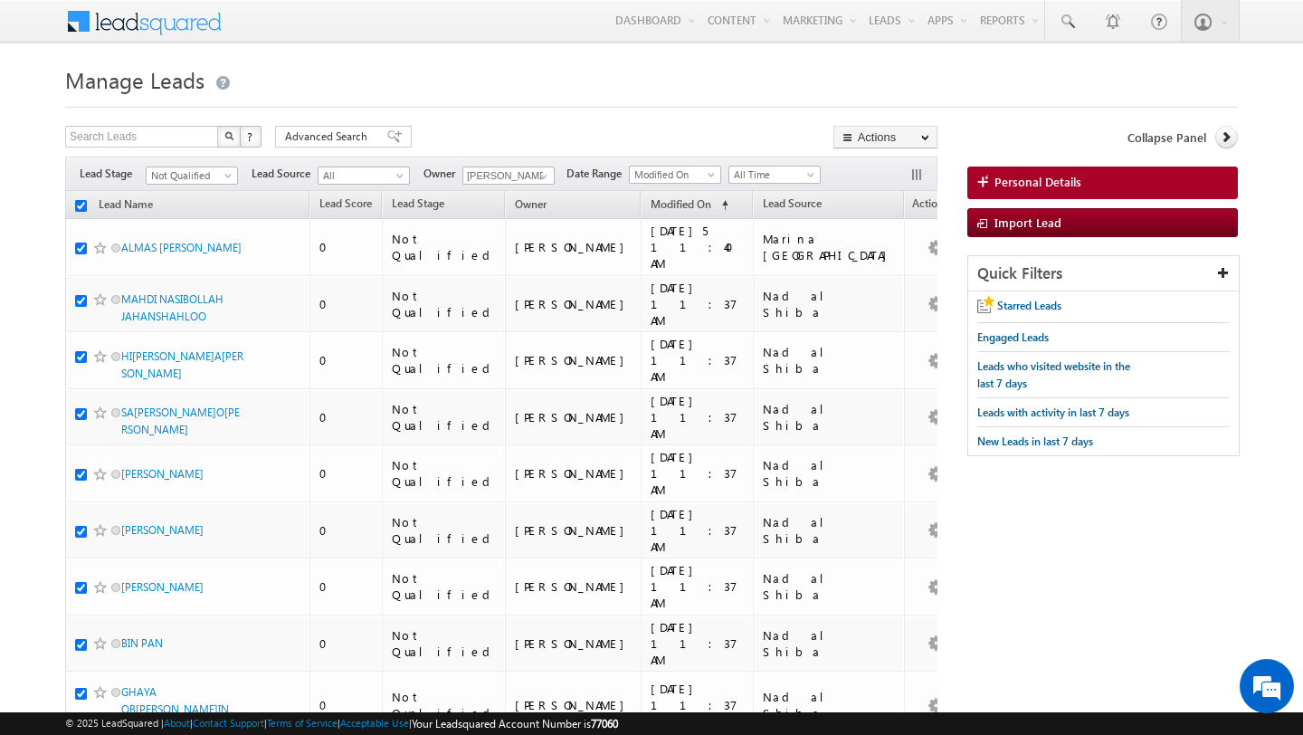
checkbox input "true"
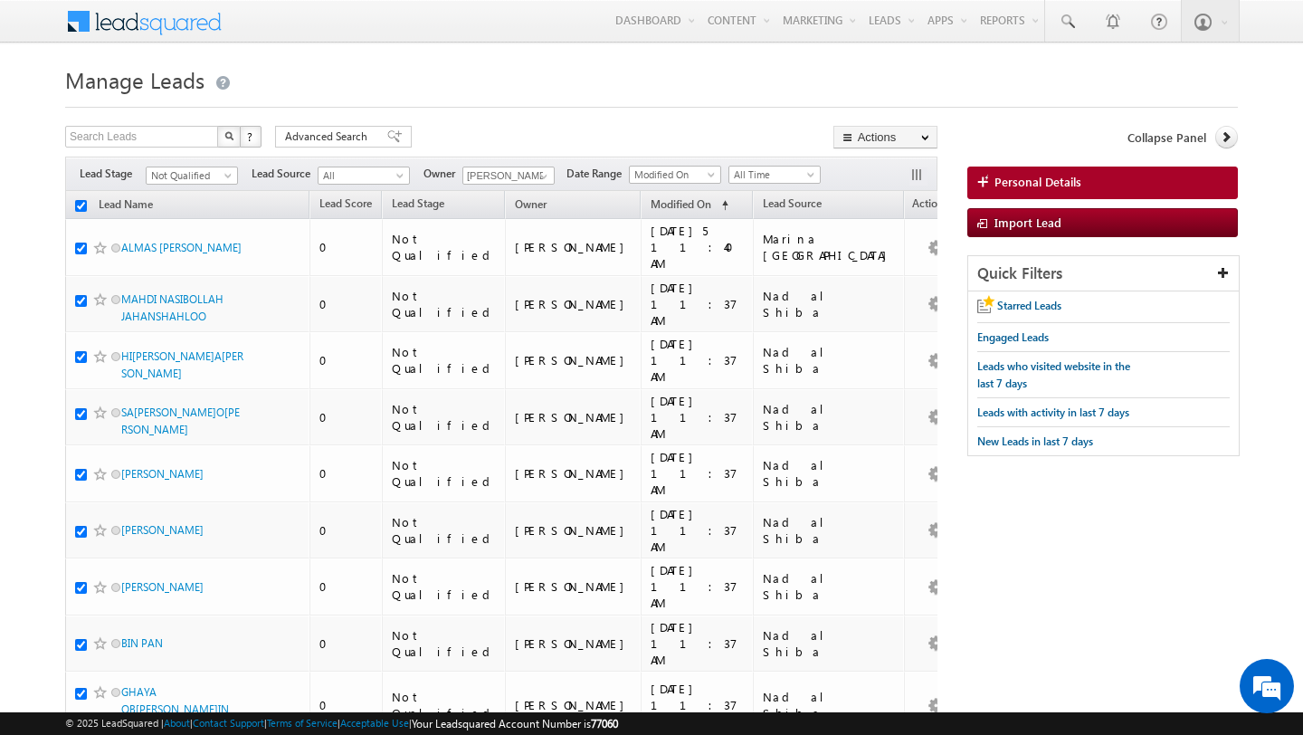
checkbox input "true"
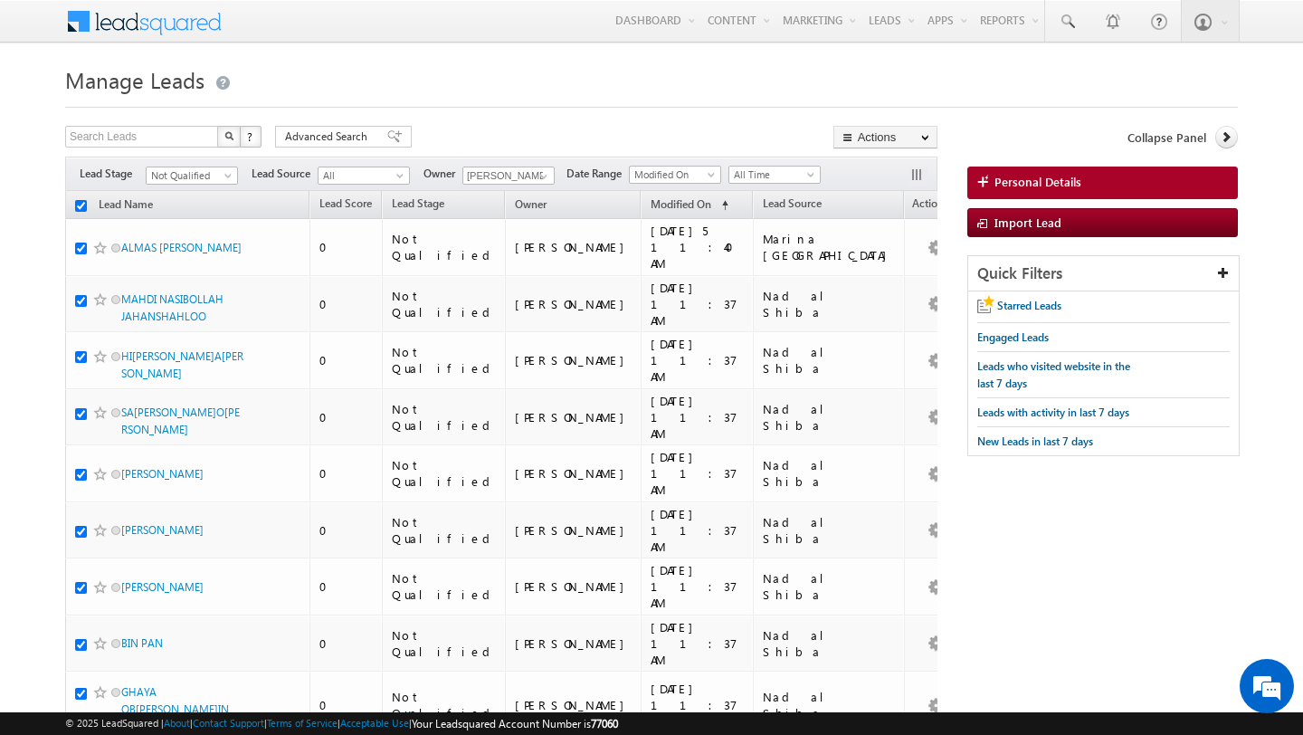
checkbox input "true"
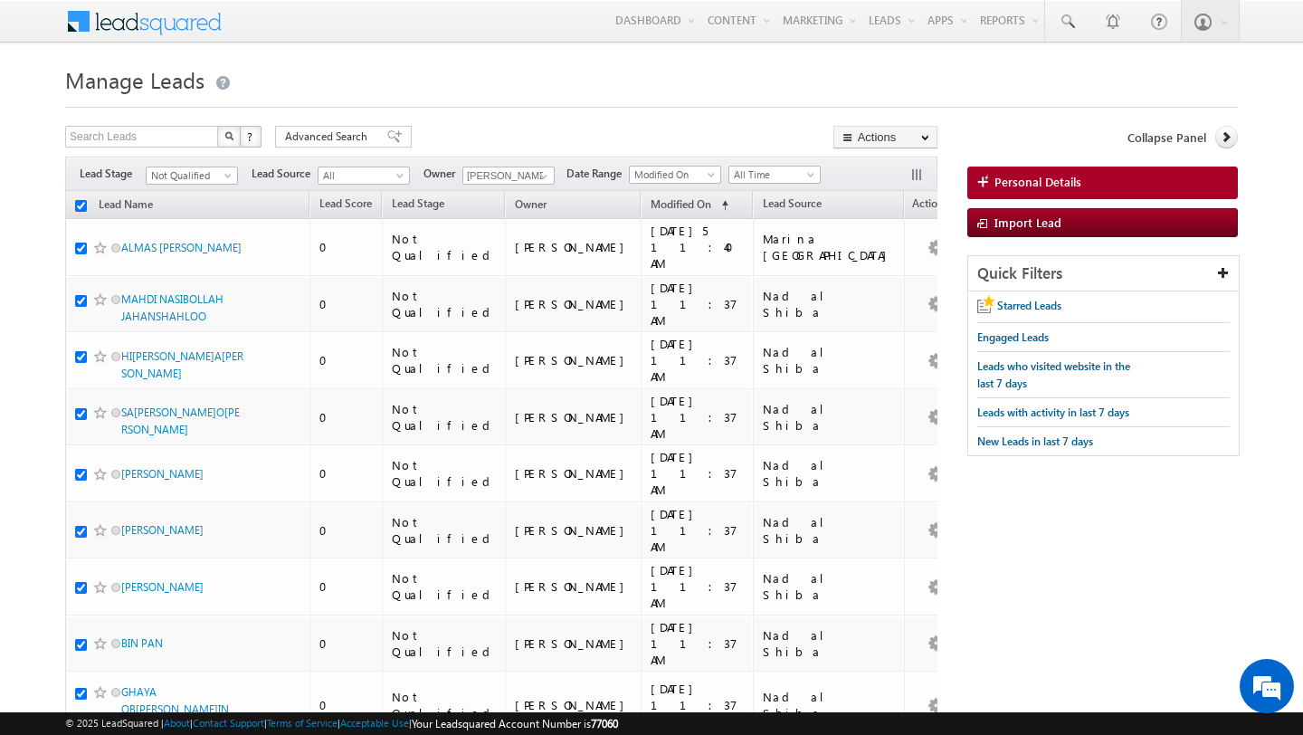
checkbox input "true"
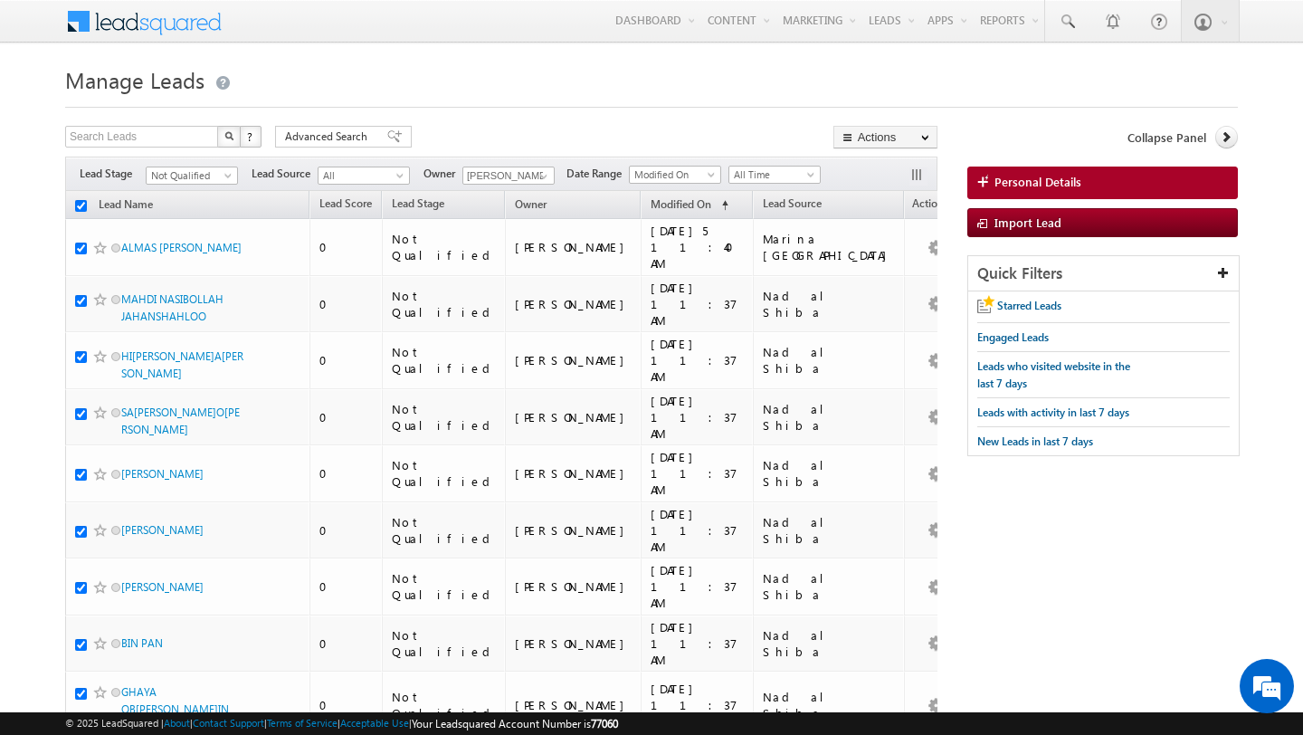
checkbox input "true"
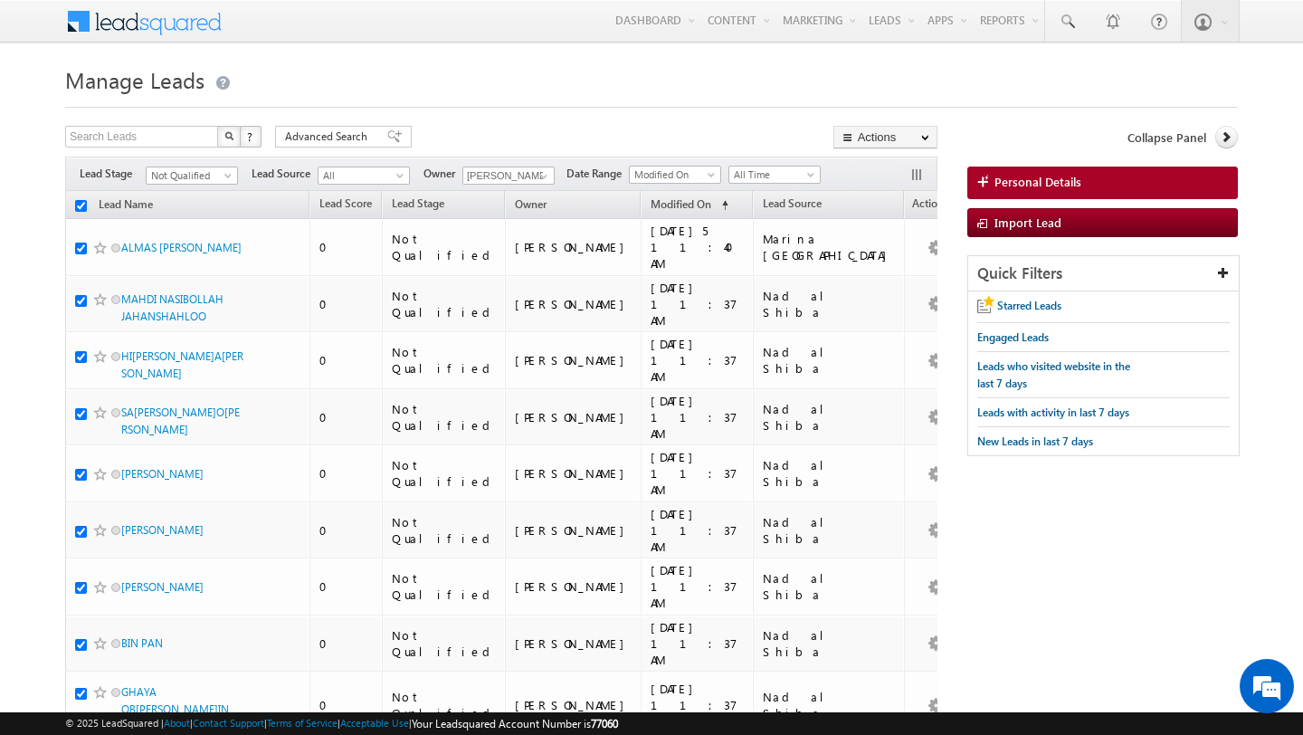
checkbox input "true"
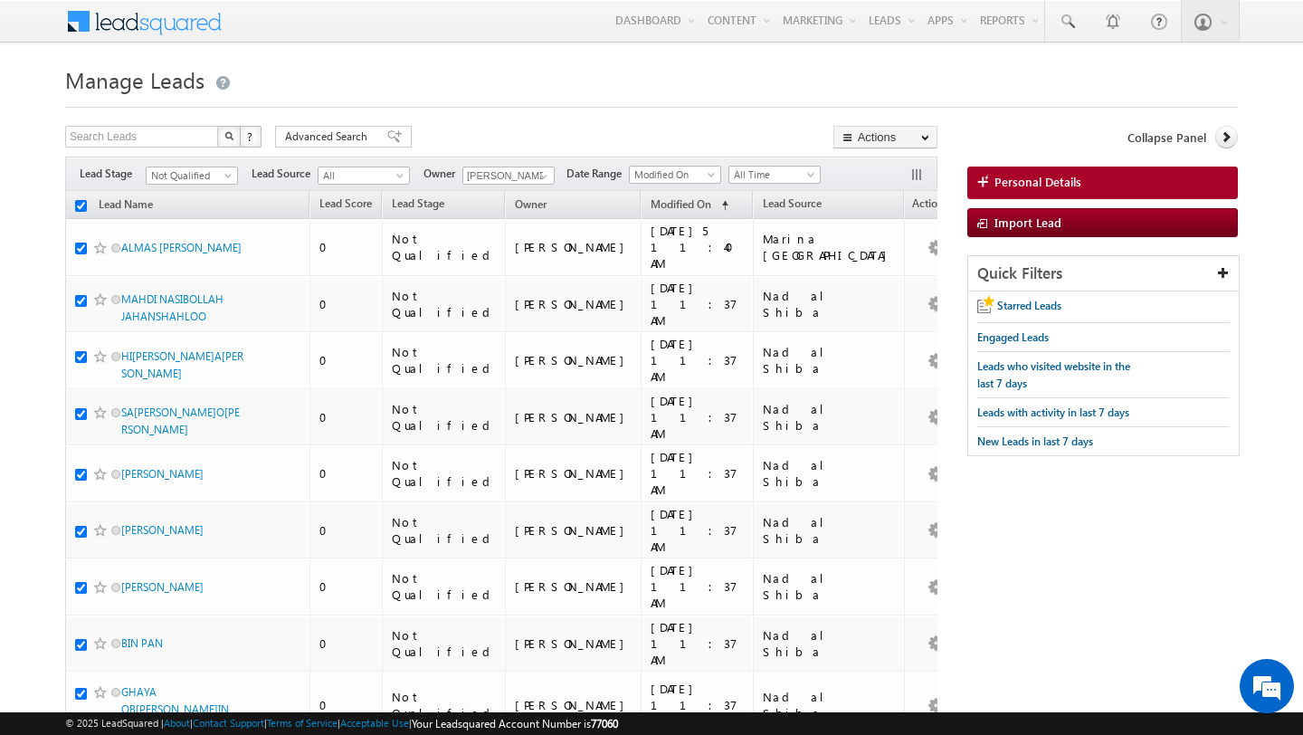
checkbox input "true"
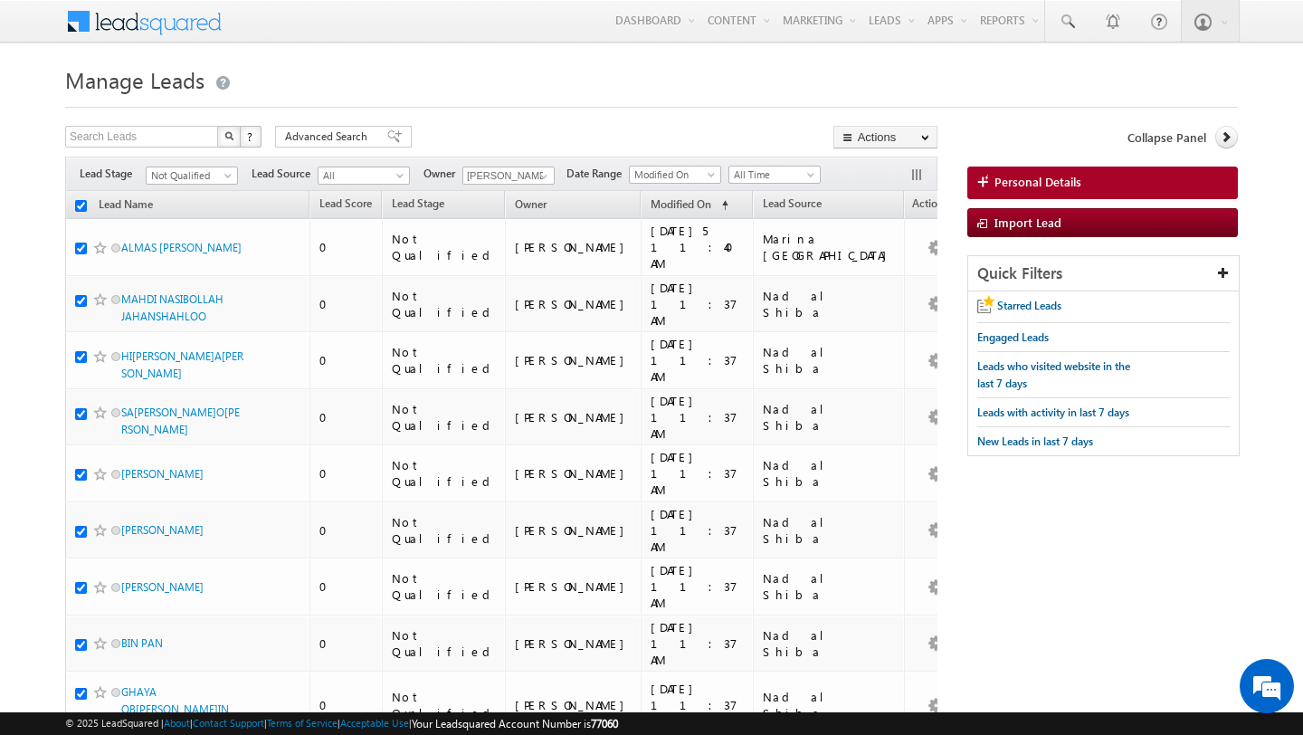
checkbox input "true"
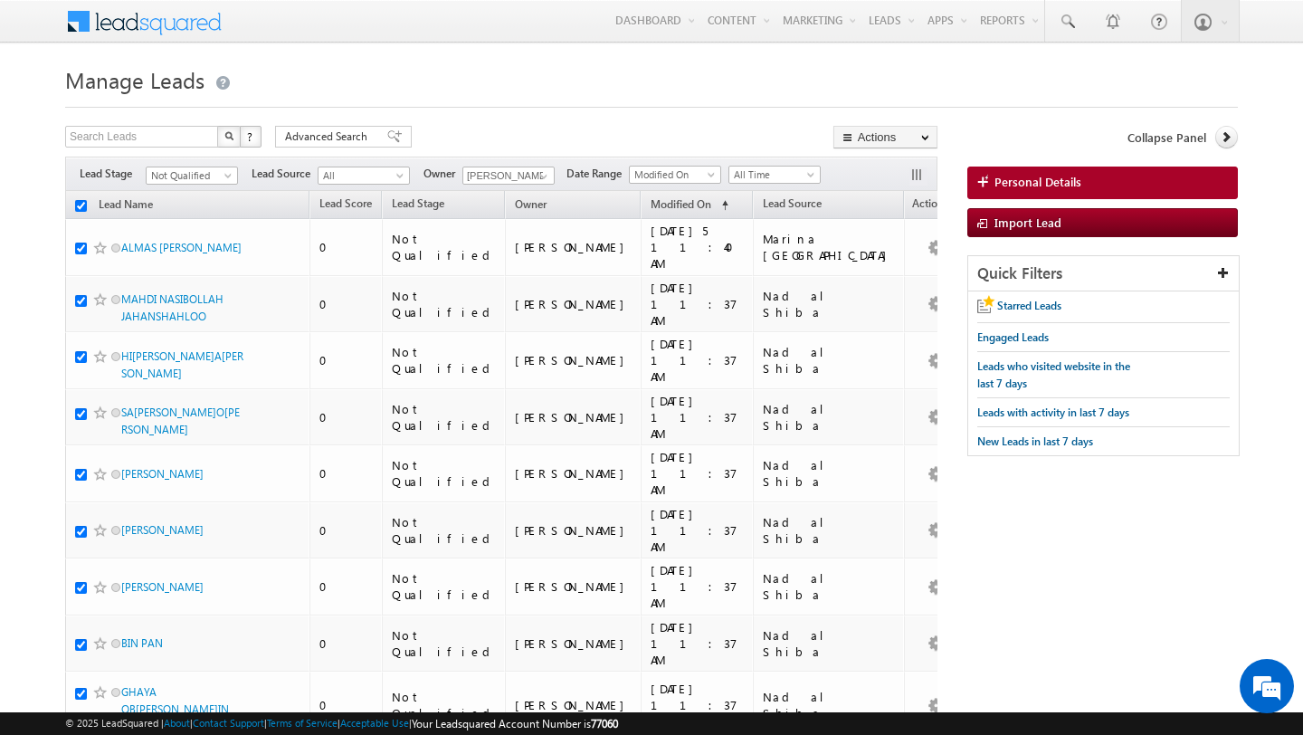
checkbox input "true"
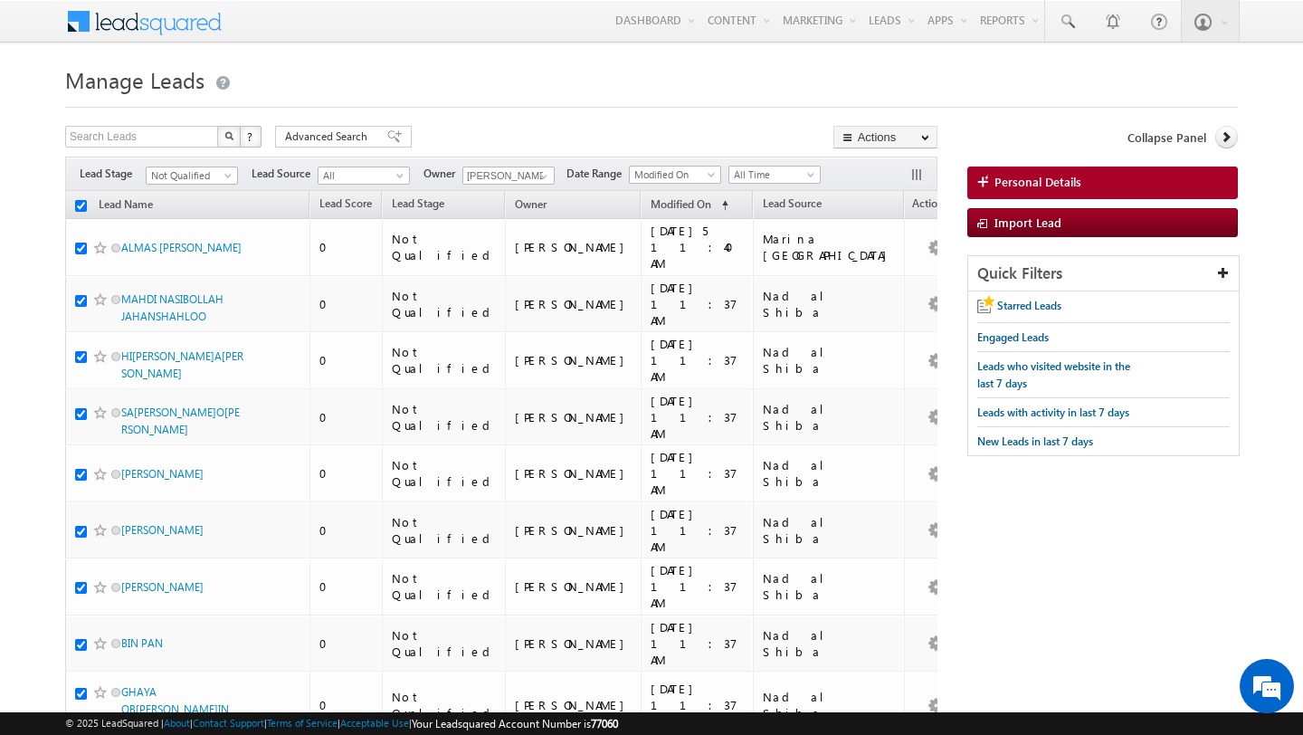
checkbox input "true"
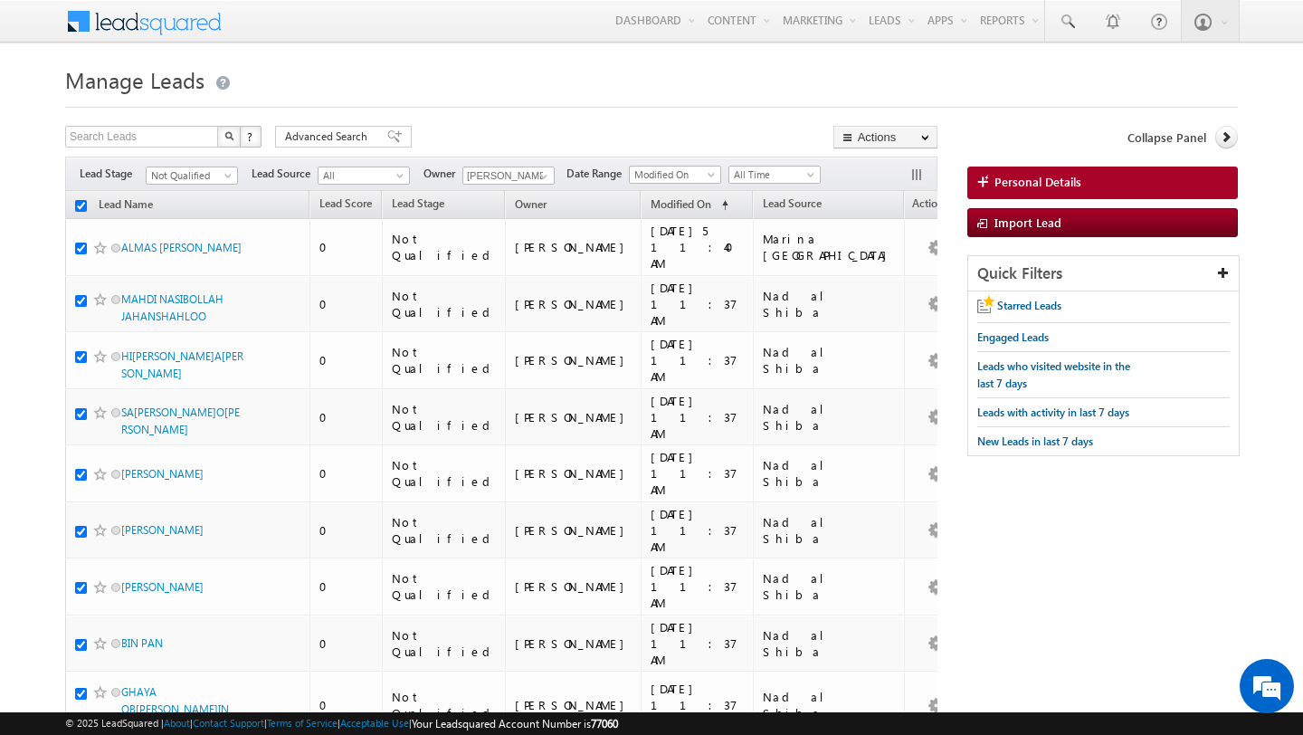
checkbox input "true"
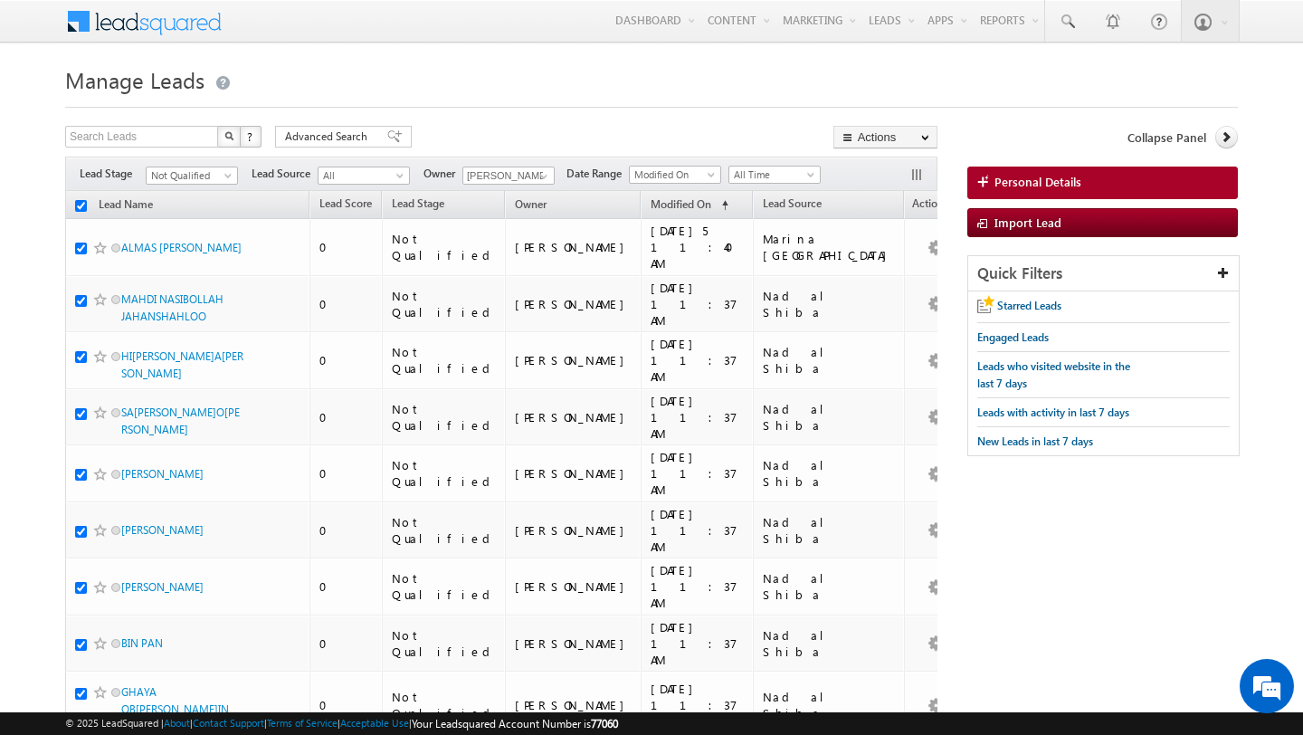
checkbox input "true"
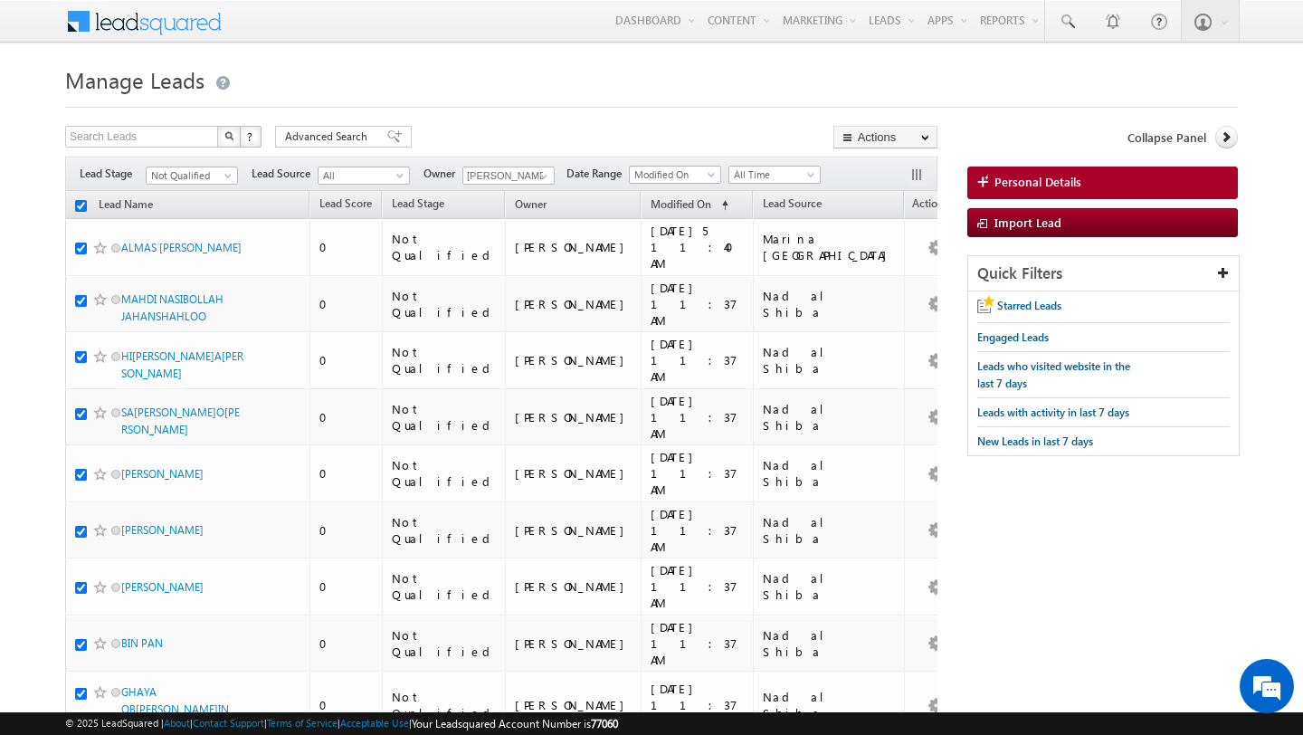
checkbox input "true"
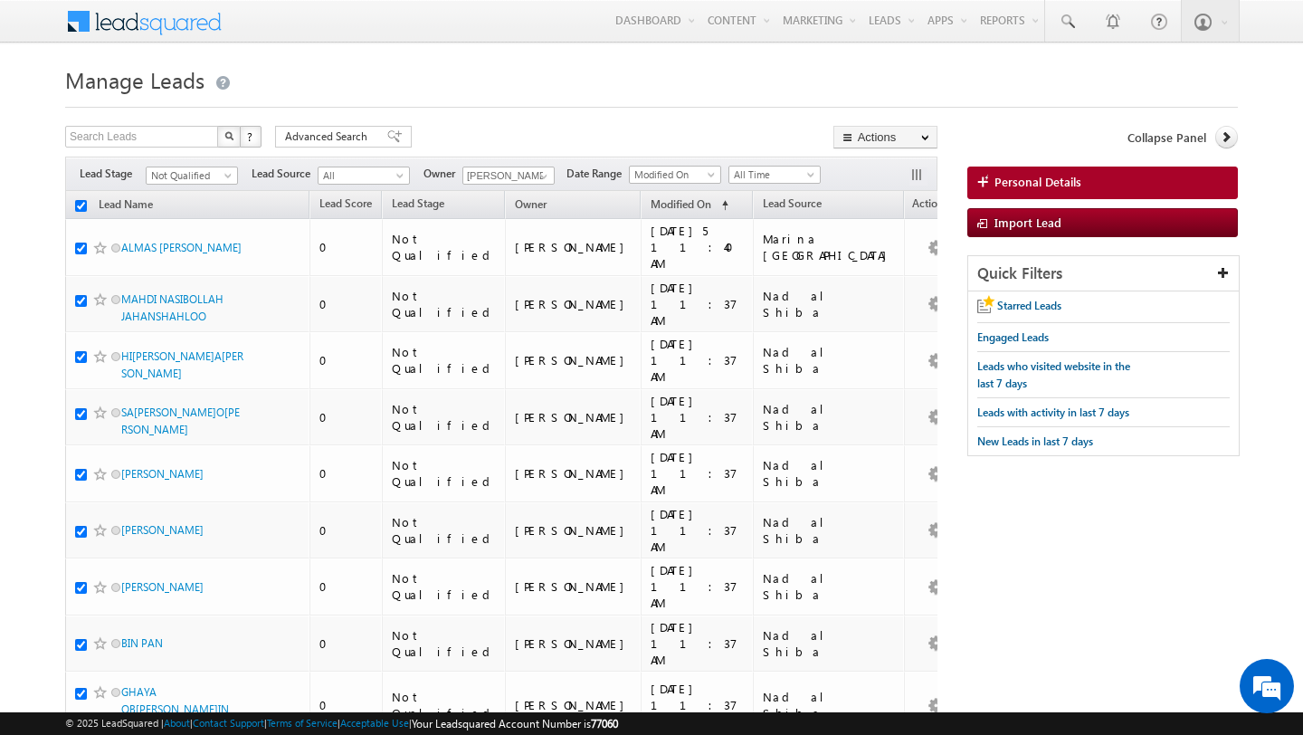
checkbox input "true"
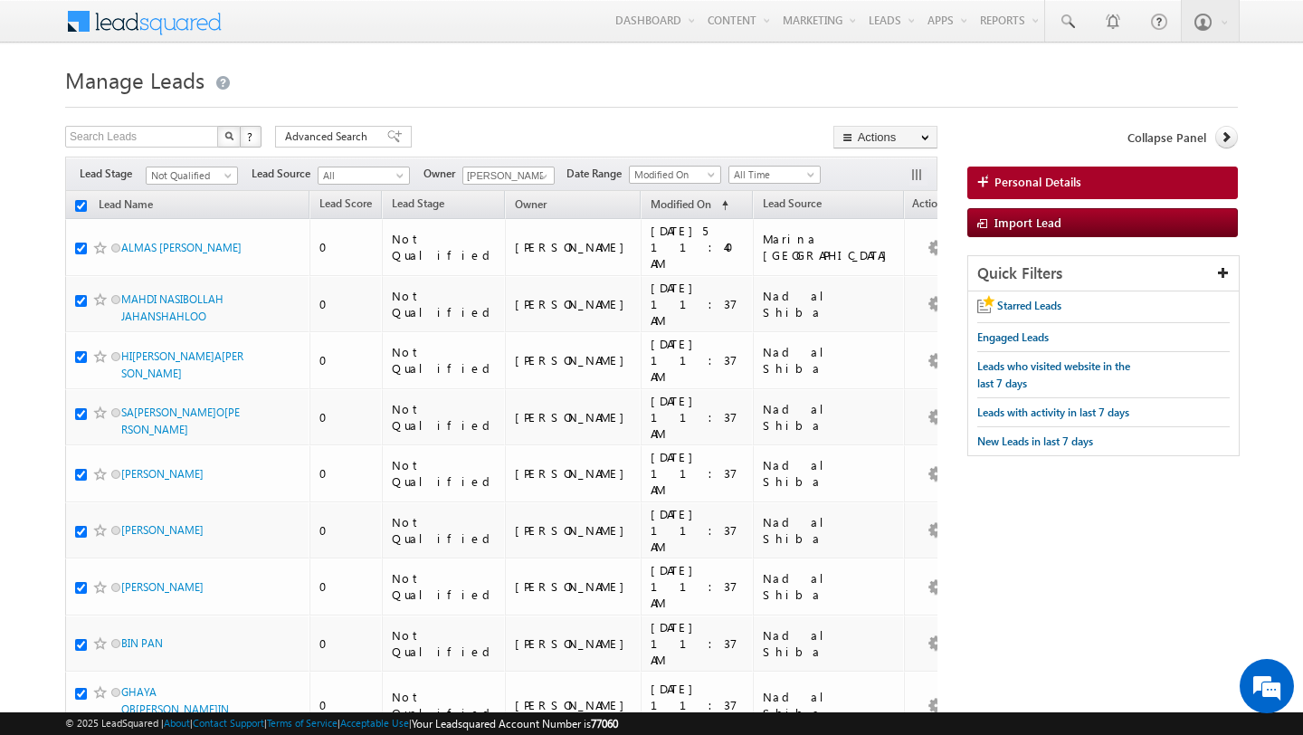
checkbox input "true"
click at [170, 176] on span "Not Qualified" at bounding box center [190, 175] width 86 height 16
click at [188, 213] on link "Contact" at bounding box center [192, 213] width 91 height 16
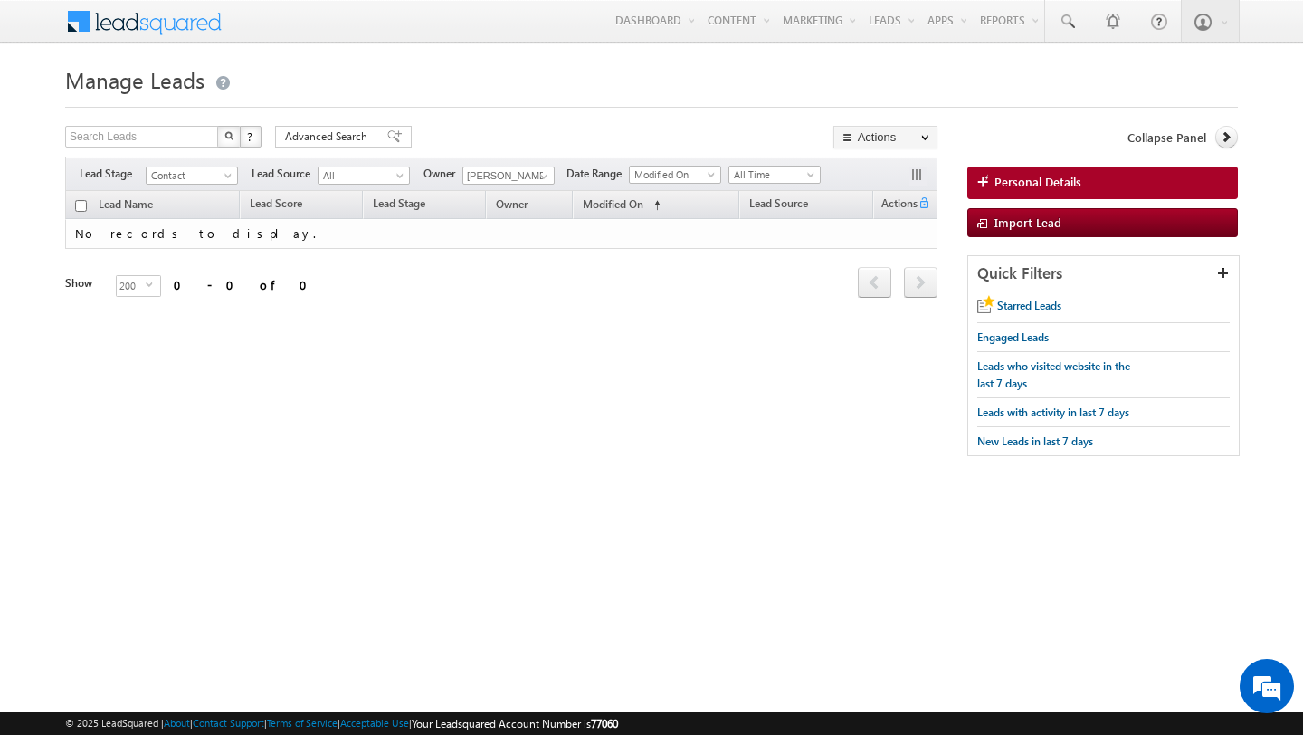
click at [528, 96] on h1 "Manage Leads" at bounding box center [651, 78] width 1173 height 35
click at [205, 183] on span "Contact" at bounding box center [190, 175] width 86 height 16
click at [178, 230] on link "Prospect" at bounding box center [192, 231] width 91 height 16
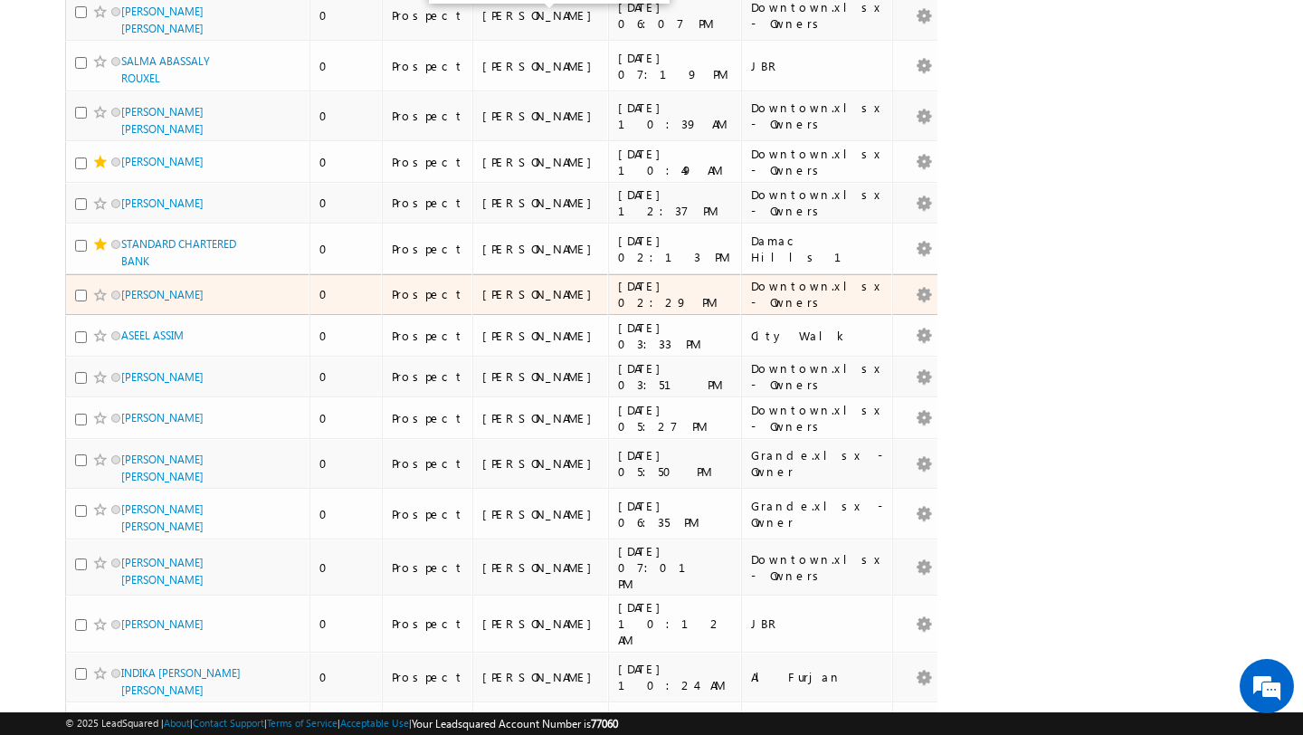
scroll to position [2832, 0]
